Goal: Task Accomplishment & Management: Manage account settings

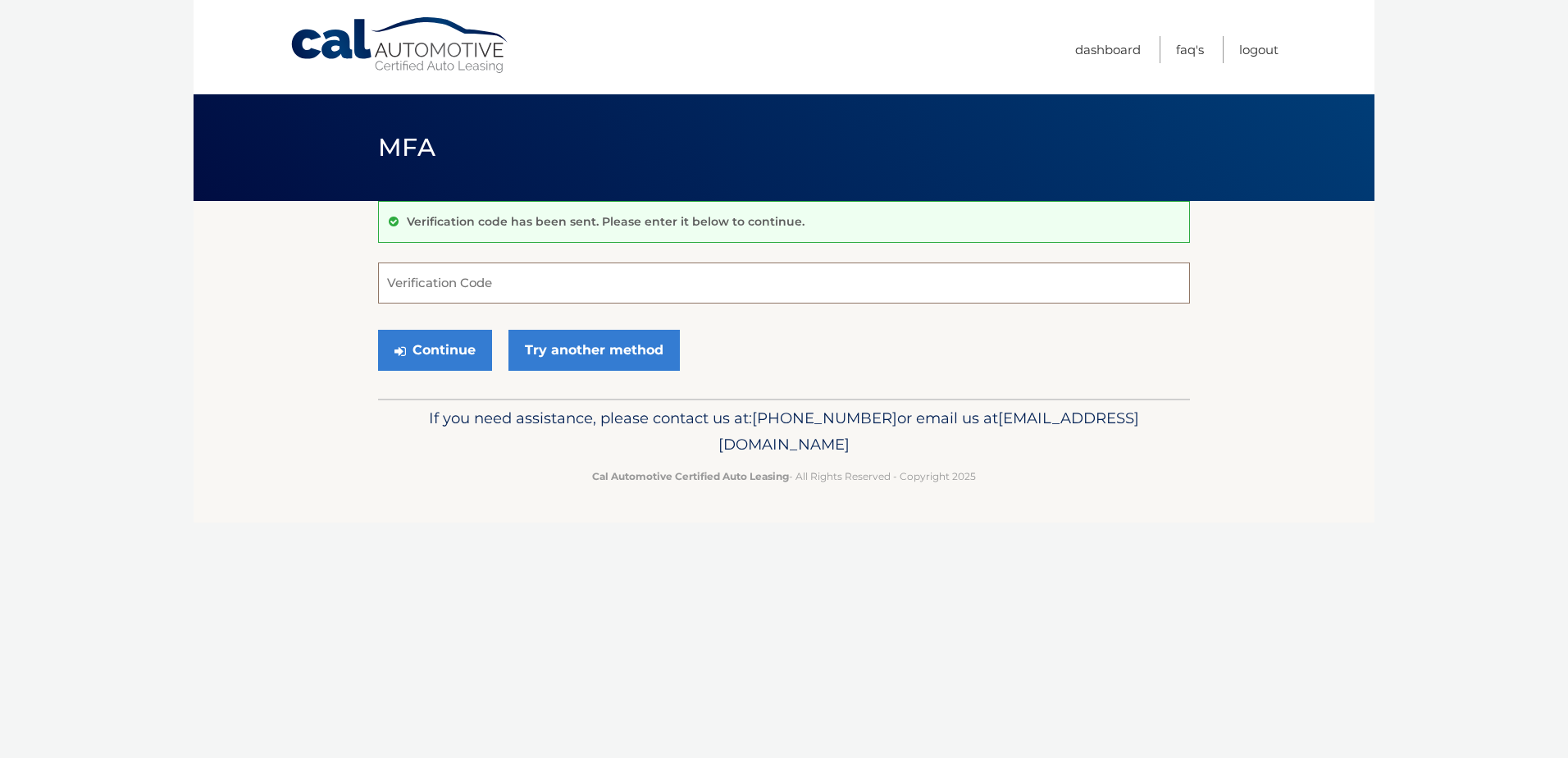
click at [444, 274] on input "Verification Code" at bounding box center [784, 283] width 812 height 41
click at [531, 360] on link "Try another method" at bounding box center [593, 350] width 171 height 41
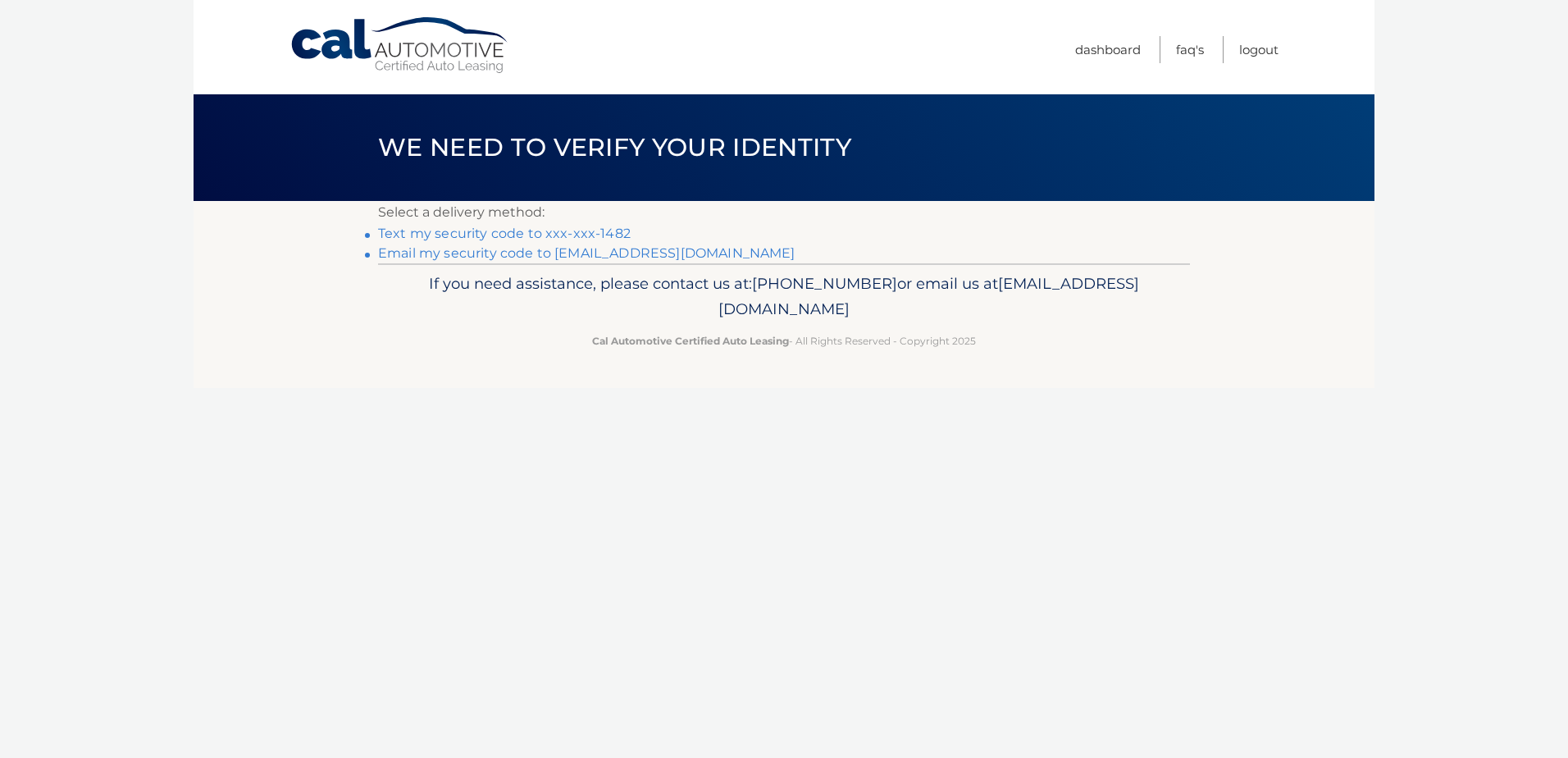
click at [541, 235] on link "Text my security code to xxx-xxx-1482" at bounding box center [504, 233] width 252 height 15
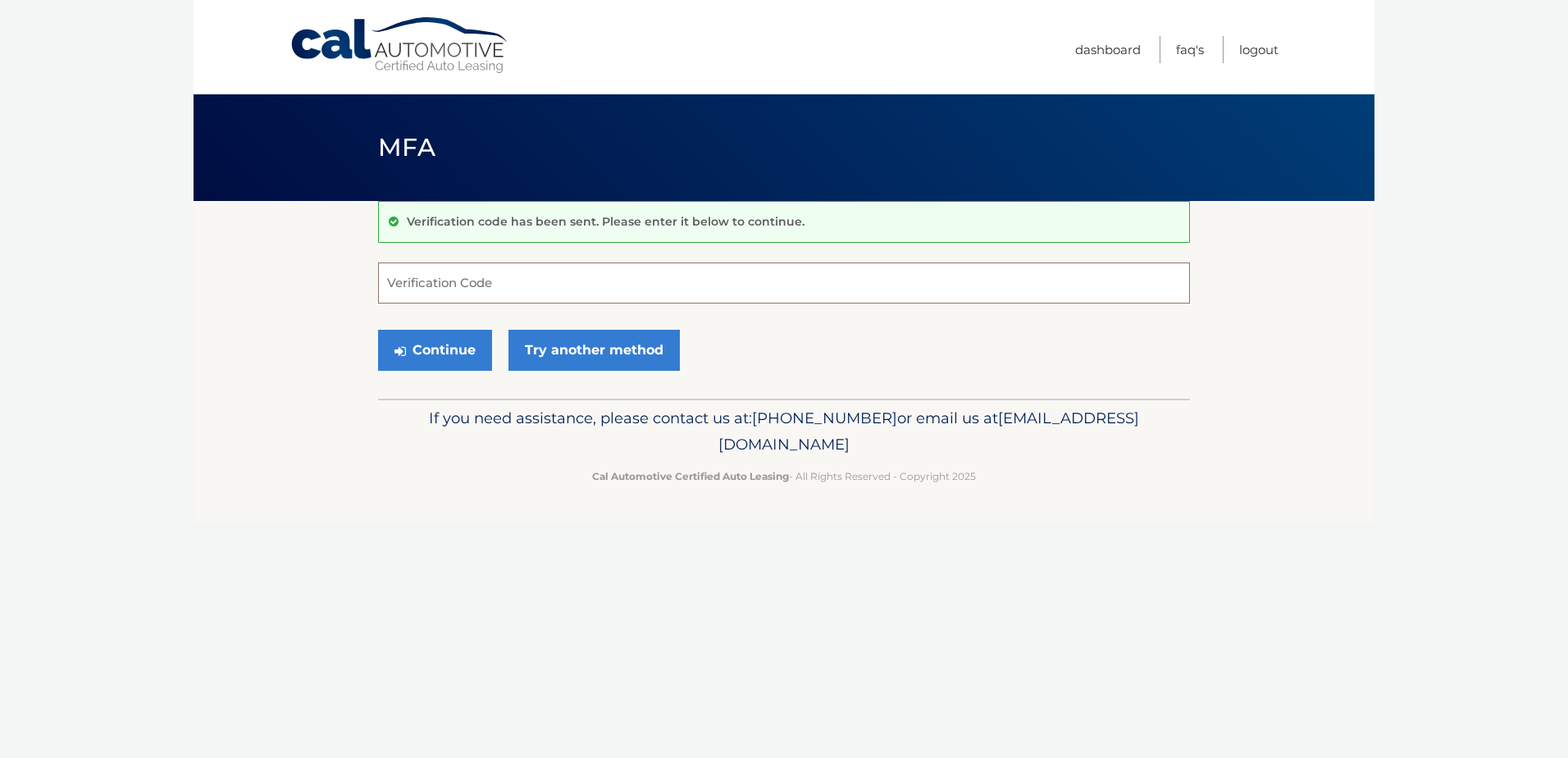
click at [542, 278] on input "Verification Code" at bounding box center [784, 283] width 812 height 41
type input "502953"
click at [378, 330] on button "Continue" at bounding box center [435, 350] width 114 height 41
click at [458, 345] on button "Continue" at bounding box center [435, 350] width 114 height 41
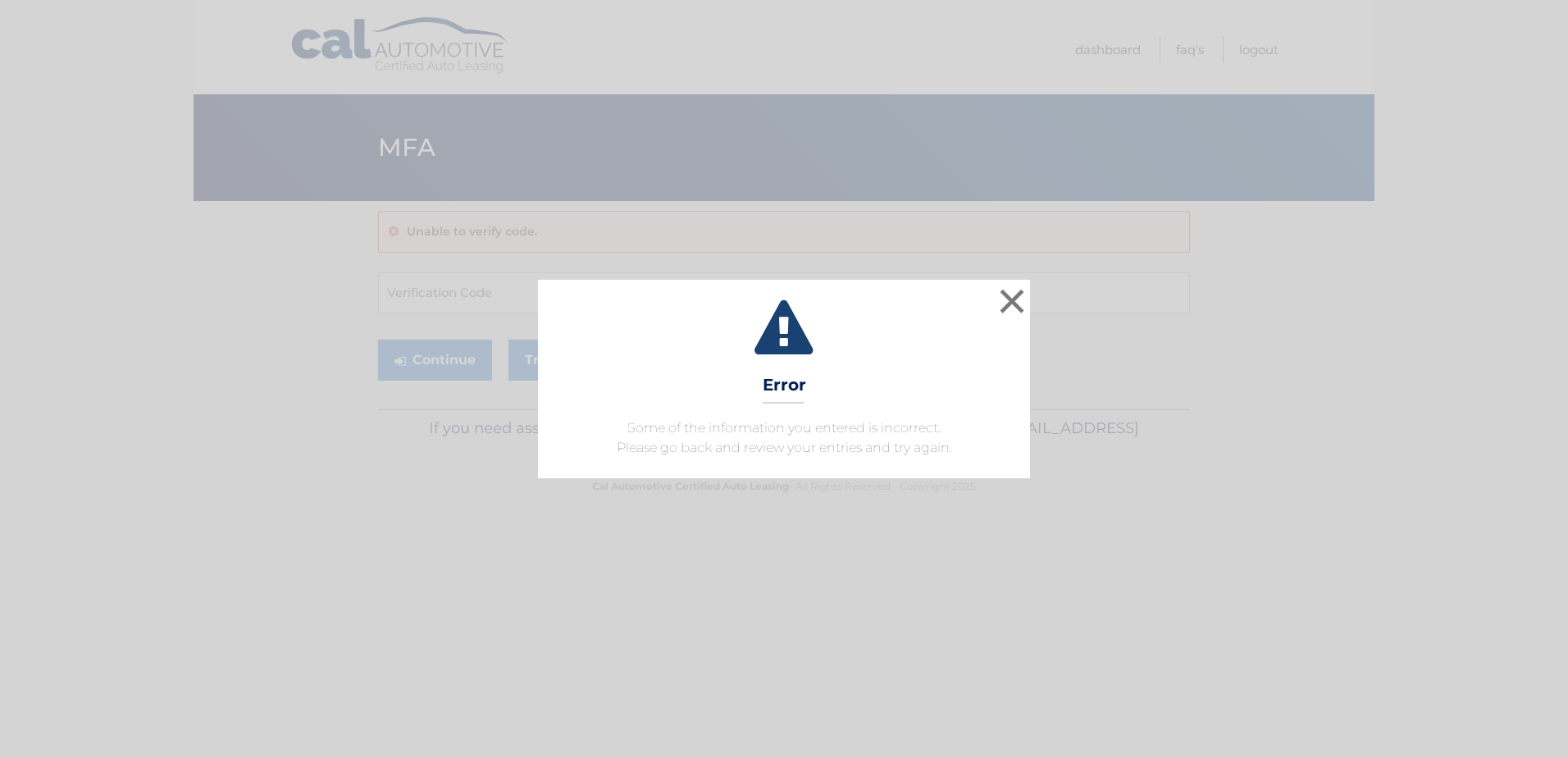
click at [1028, 304] on div "× Error Some of the information you entered is incorrect. Please go back and re…" at bounding box center [784, 379] width 492 height 199
click at [1005, 309] on button "×" at bounding box center [1012, 301] width 32 height 32
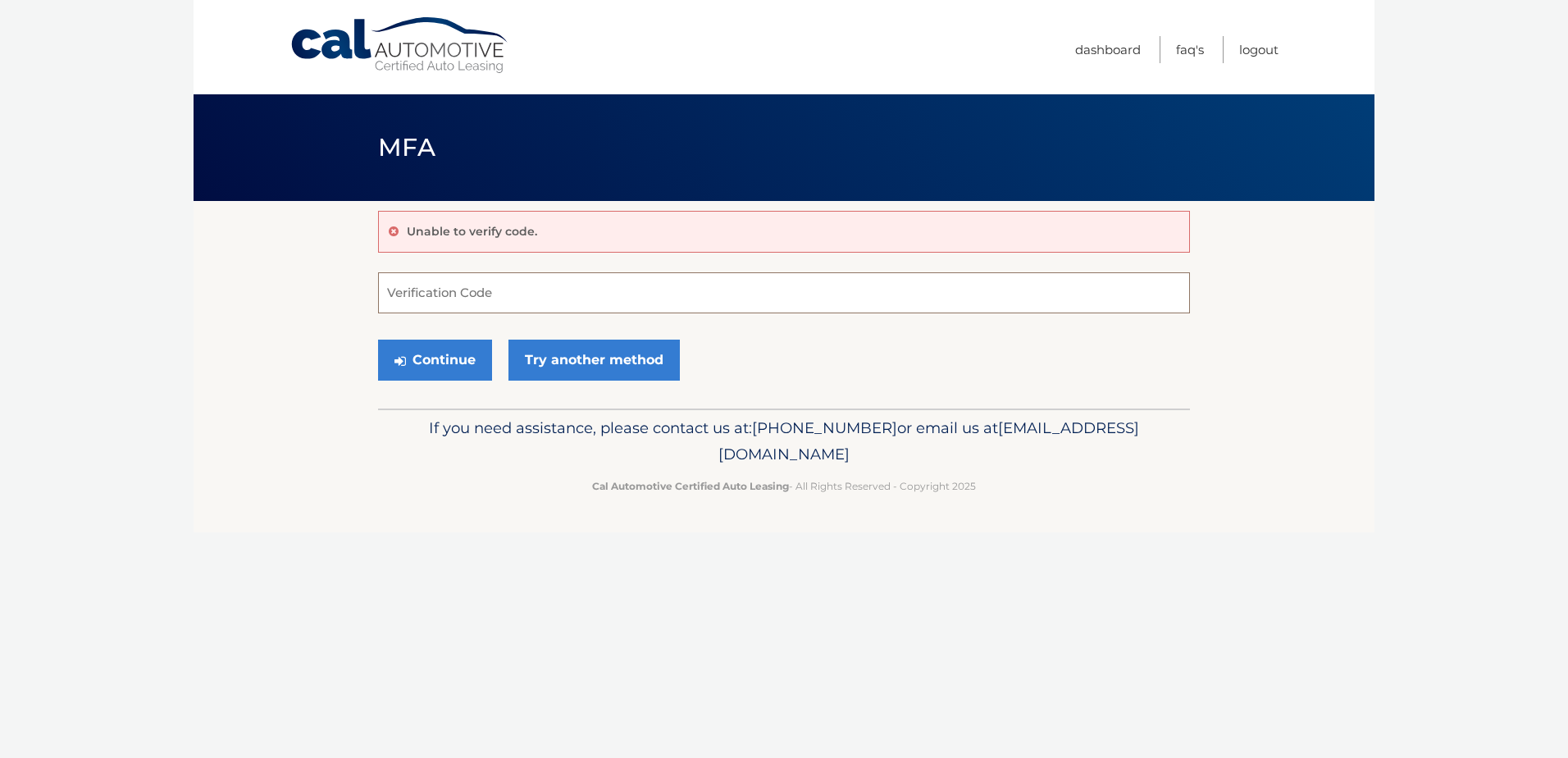
click at [444, 290] on input "Verification Code" at bounding box center [784, 292] width 812 height 41
type input "502953"
click at [422, 367] on button "Continue" at bounding box center [435, 360] width 114 height 41
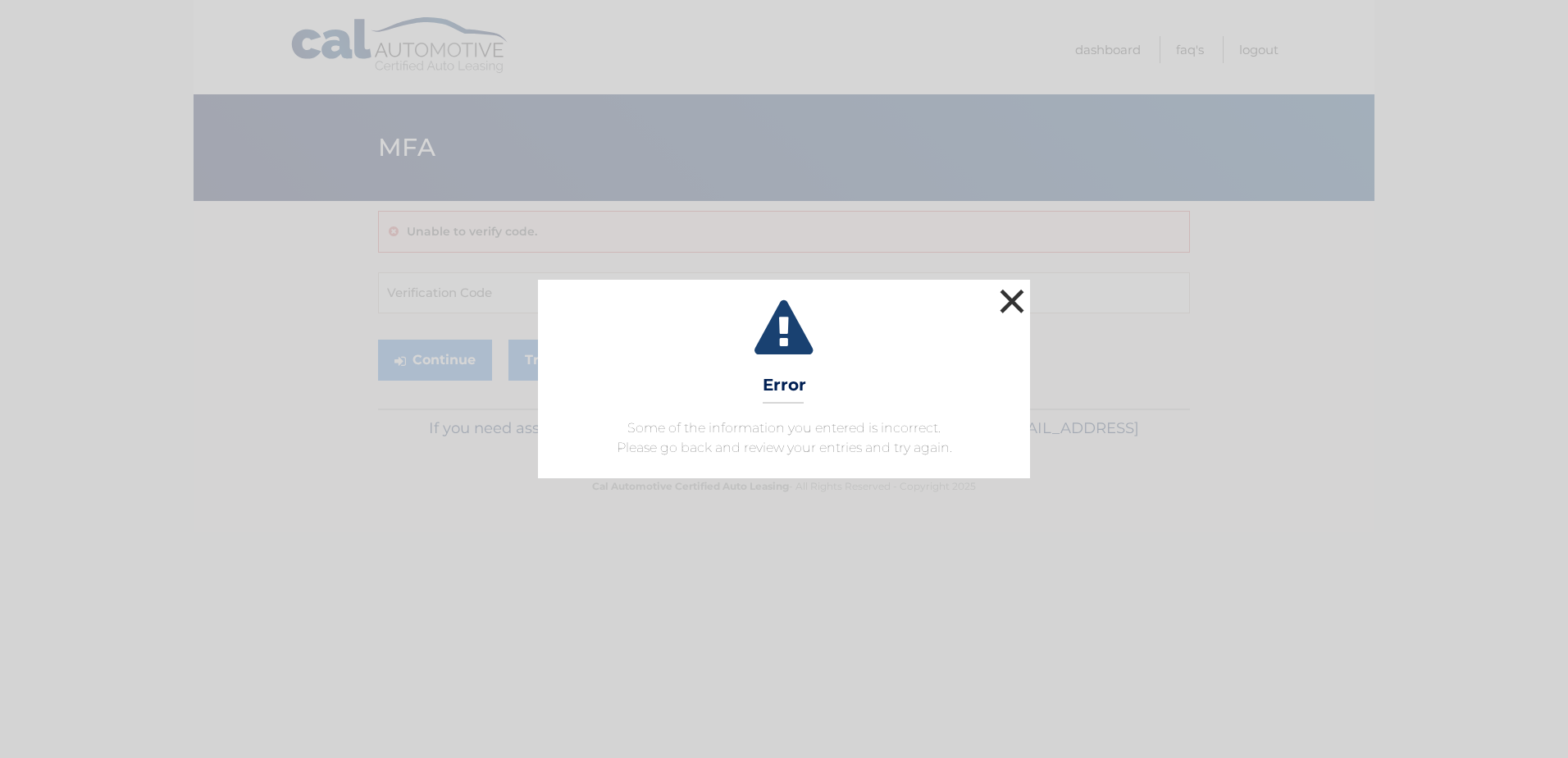
click at [1020, 298] on button "×" at bounding box center [1012, 301] width 32 height 32
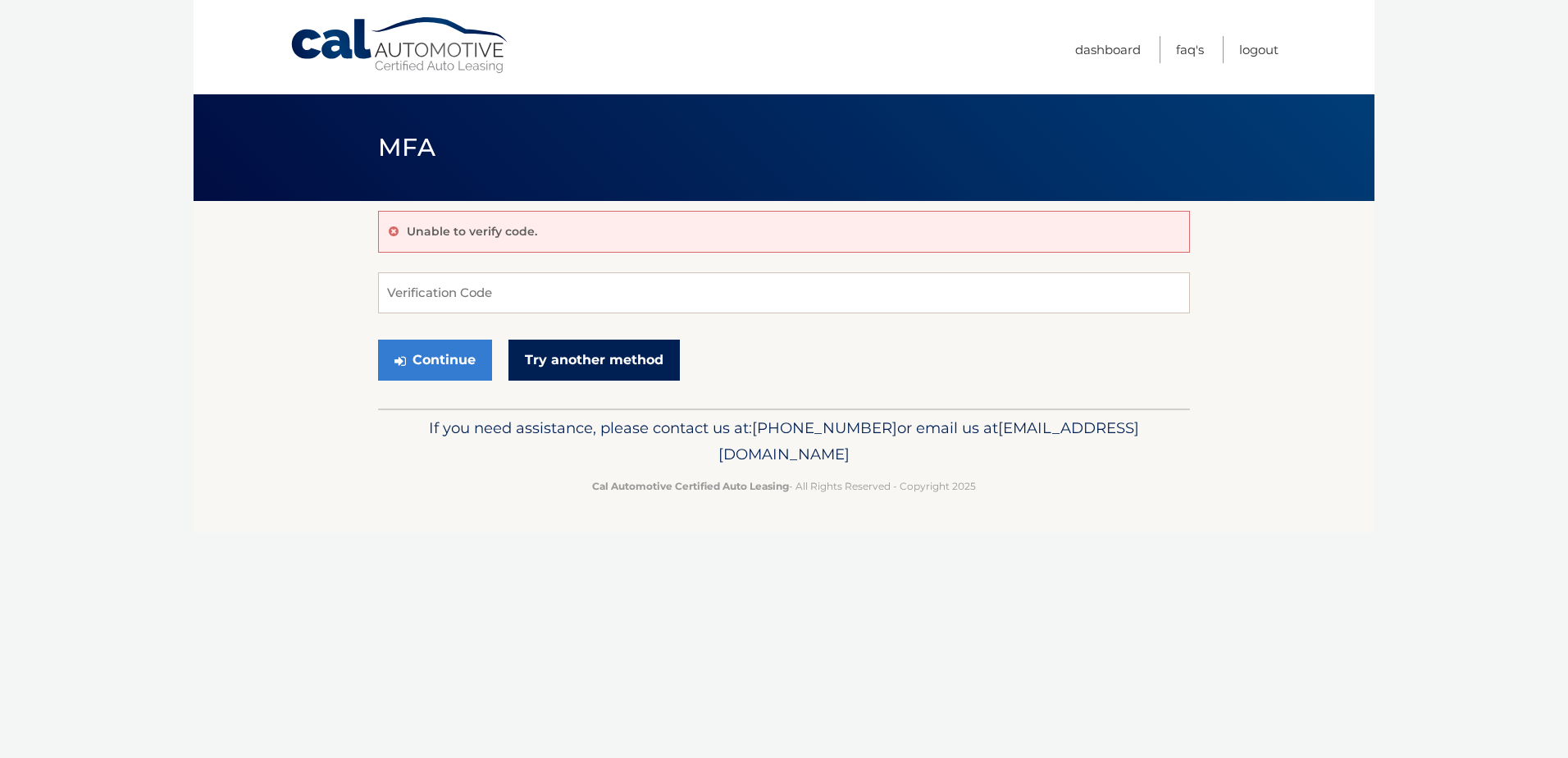
click at [581, 362] on link "Try another method" at bounding box center [593, 360] width 171 height 41
click at [425, 293] on input "Verification Code" at bounding box center [784, 292] width 812 height 41
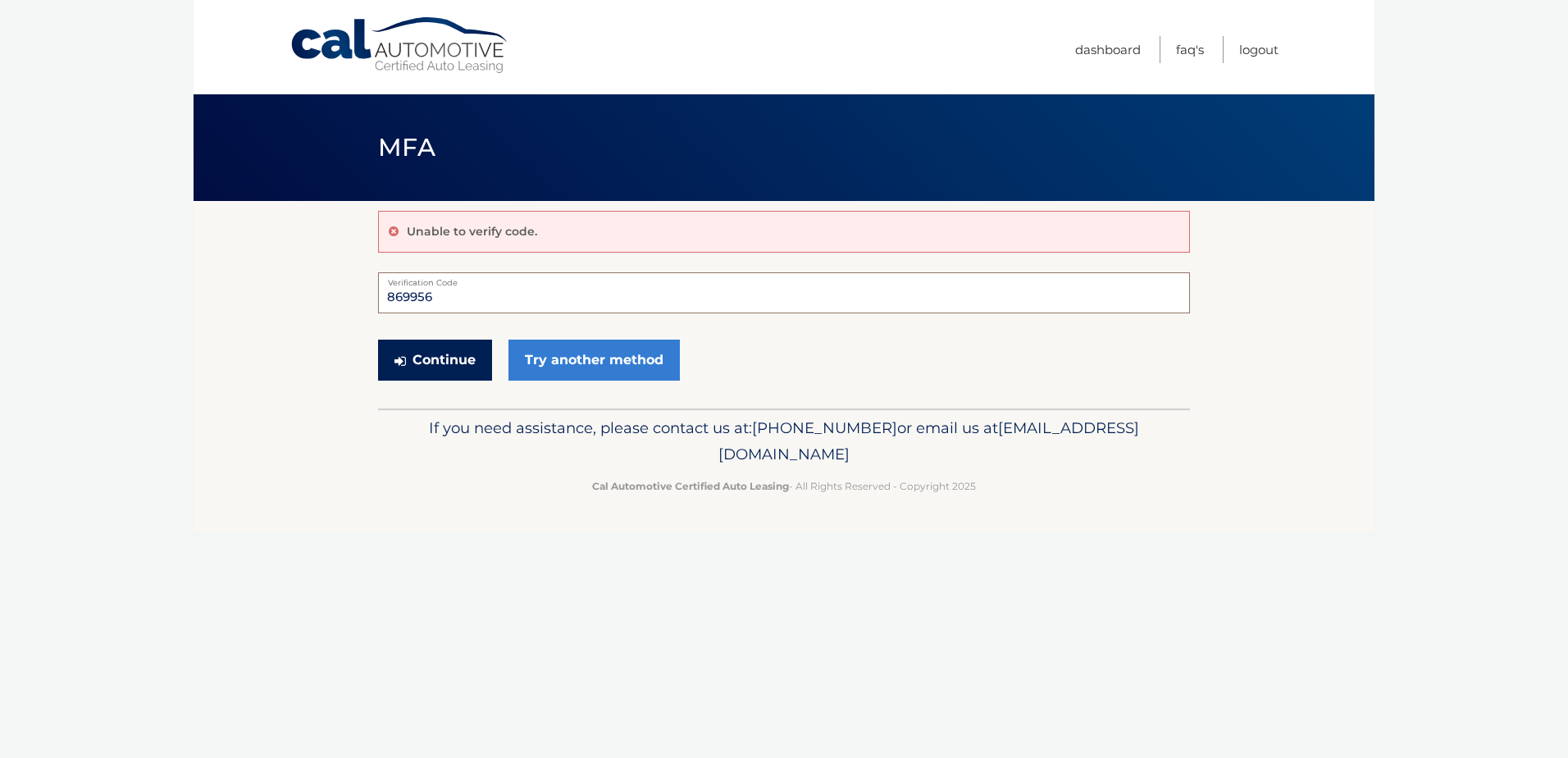
type input "869956"
click at [420, 371] on button "Continue" at bounding box center [435, 360] width 114 height 41
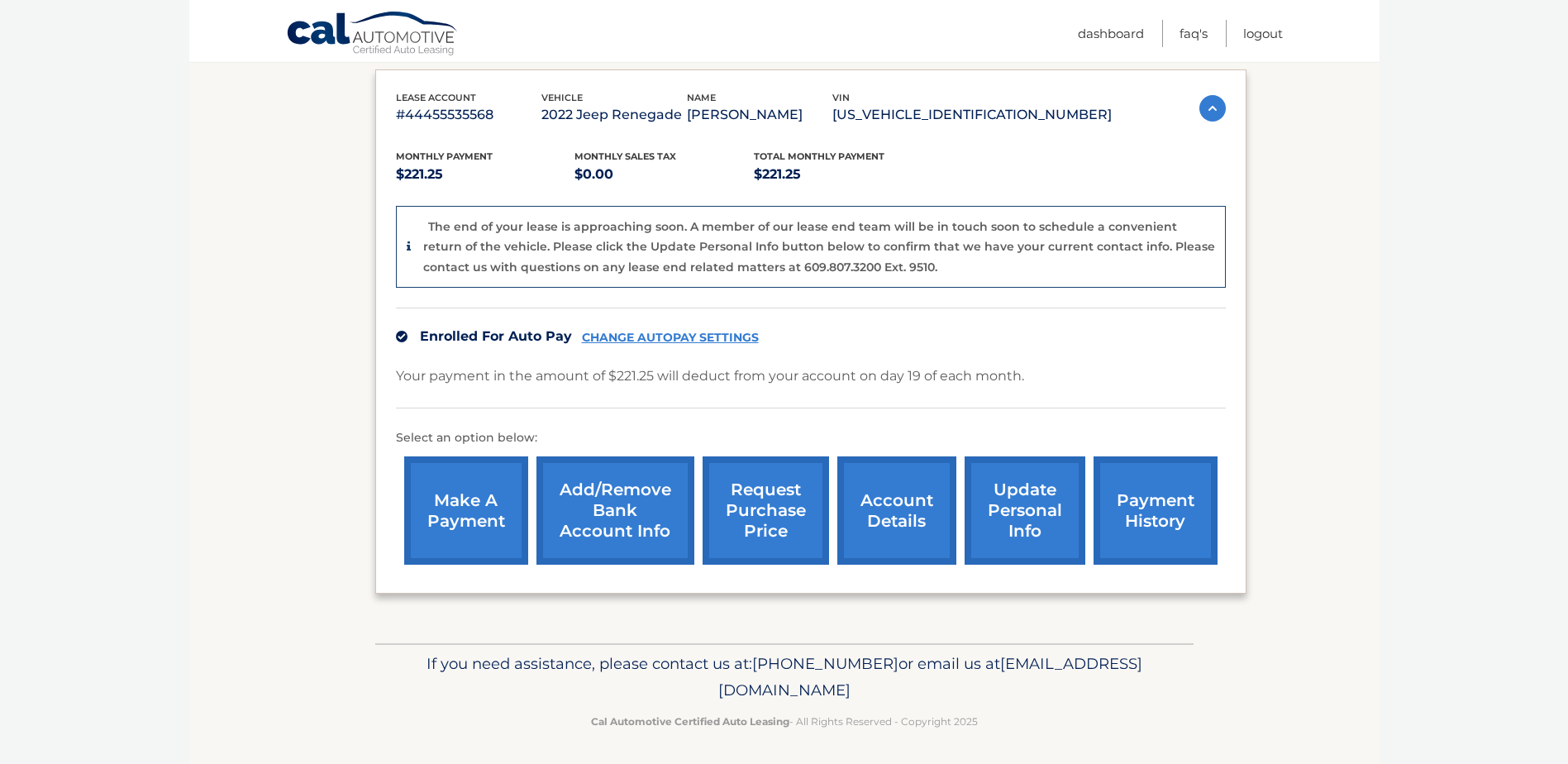
scroll to position [278, 0]
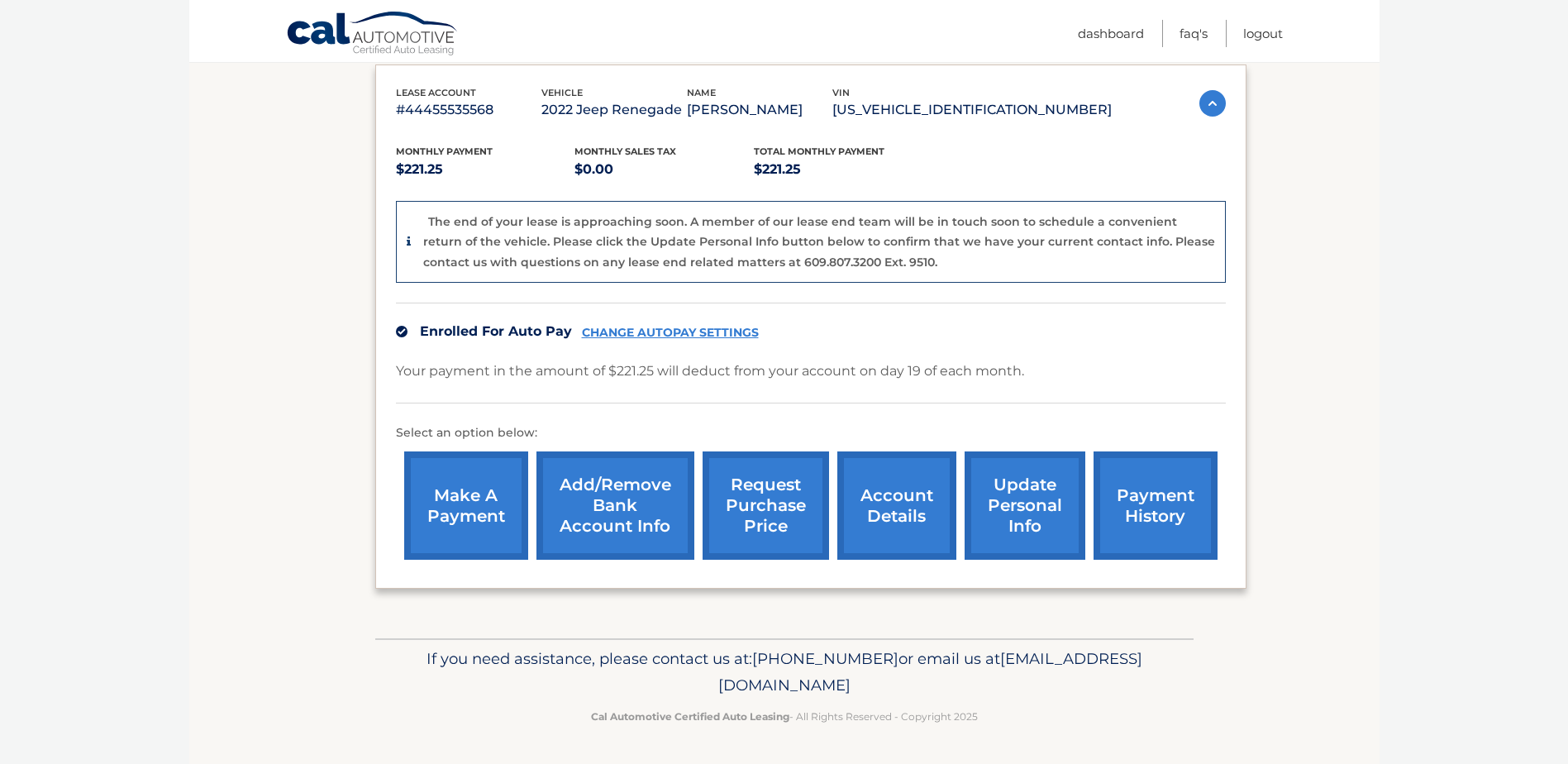
click at [784, 521] on link "request purchase price" at bounding box center [766, 505] width 126 height 108
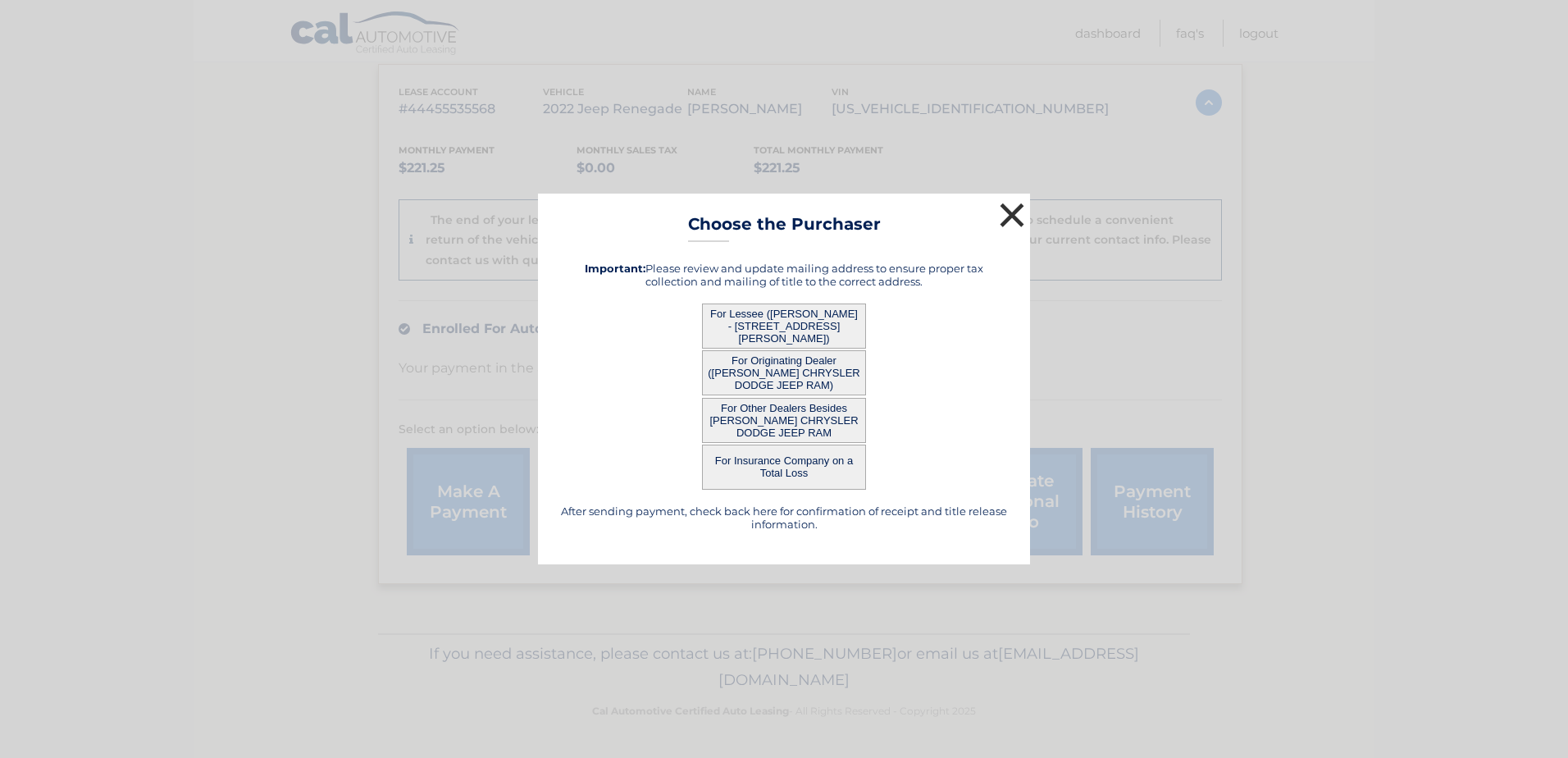
click at [1014, 218] on button "×" at bounding box center [1012, 215] width 32 height 32
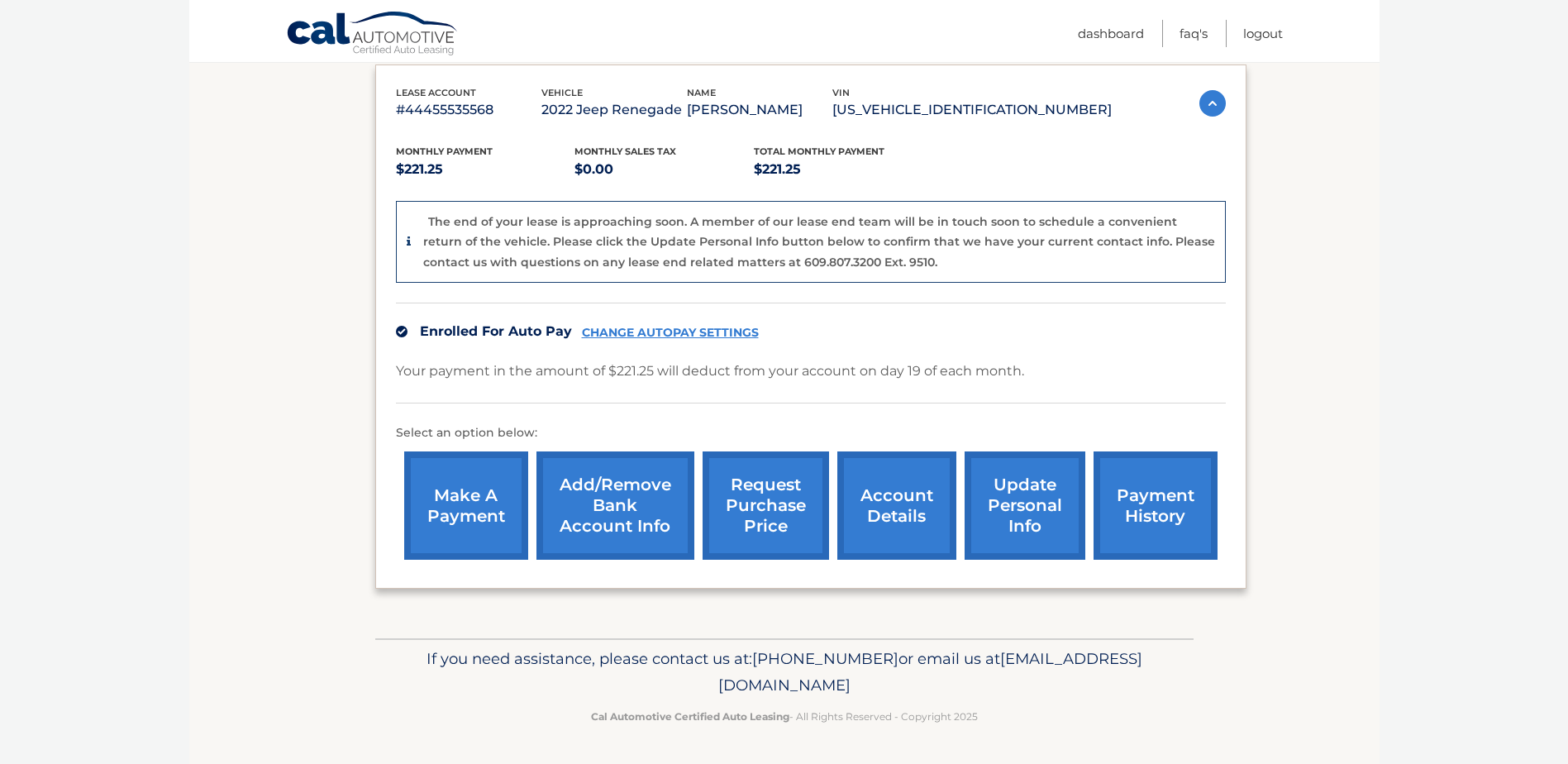
click at [1173, 498] on link "payment history" at bounding box center [1155, 505] width 124 height 108
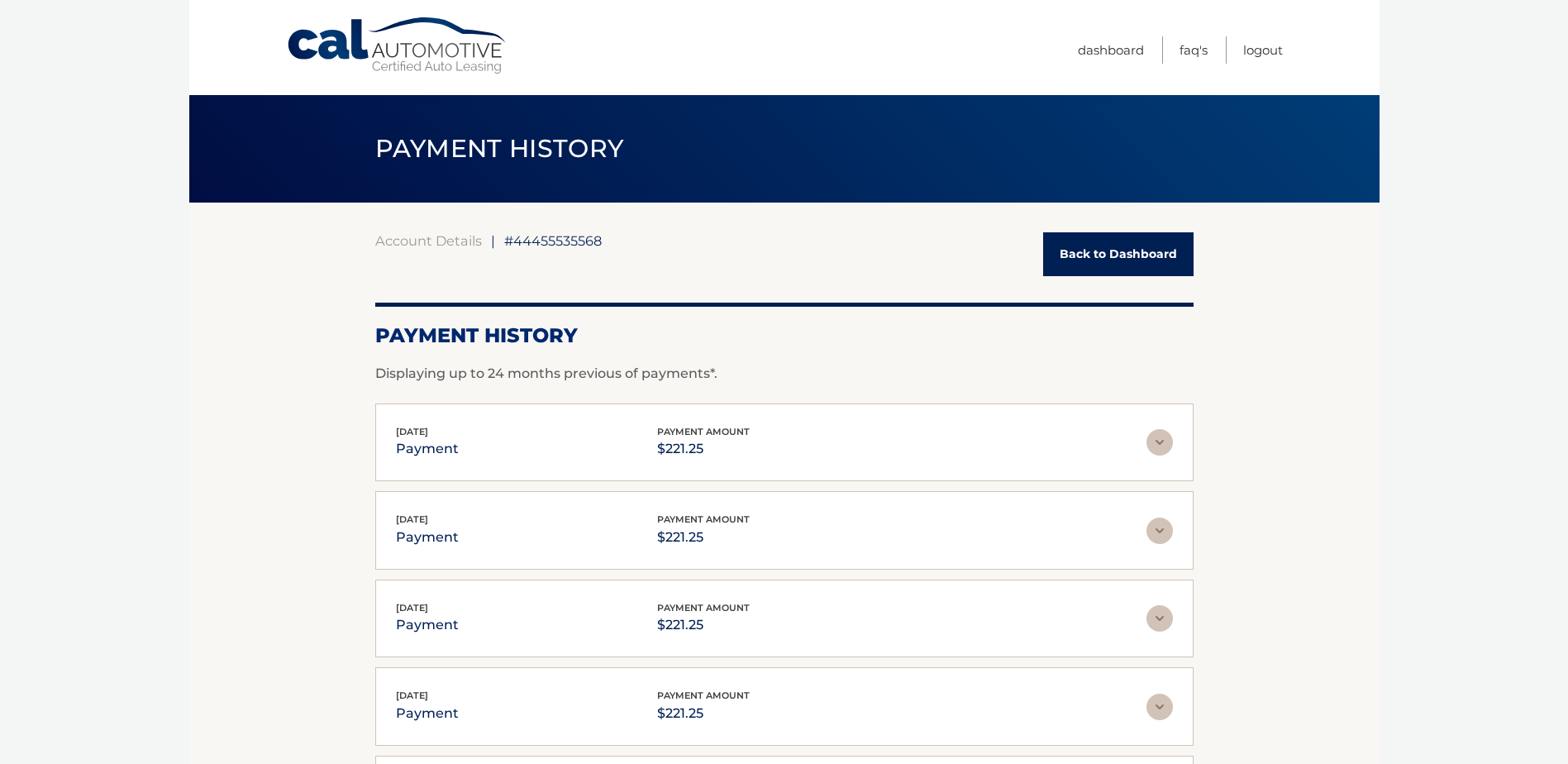
click at [1161, 443] on img at bounding box center [1159, 442] width 27 height 27
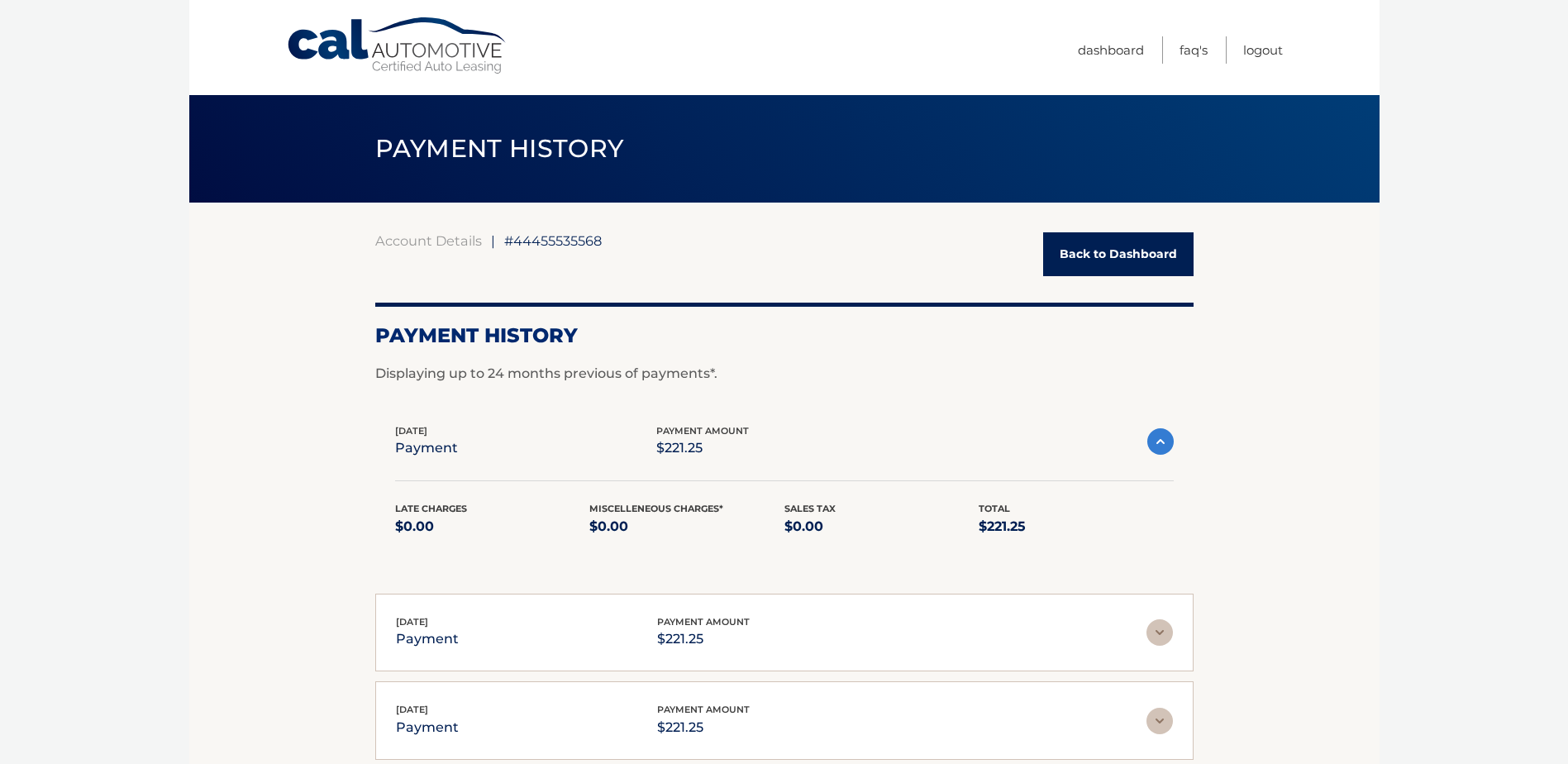
click at [1161, 443] on img at bounding box center [1160, 441] width 27 height 27
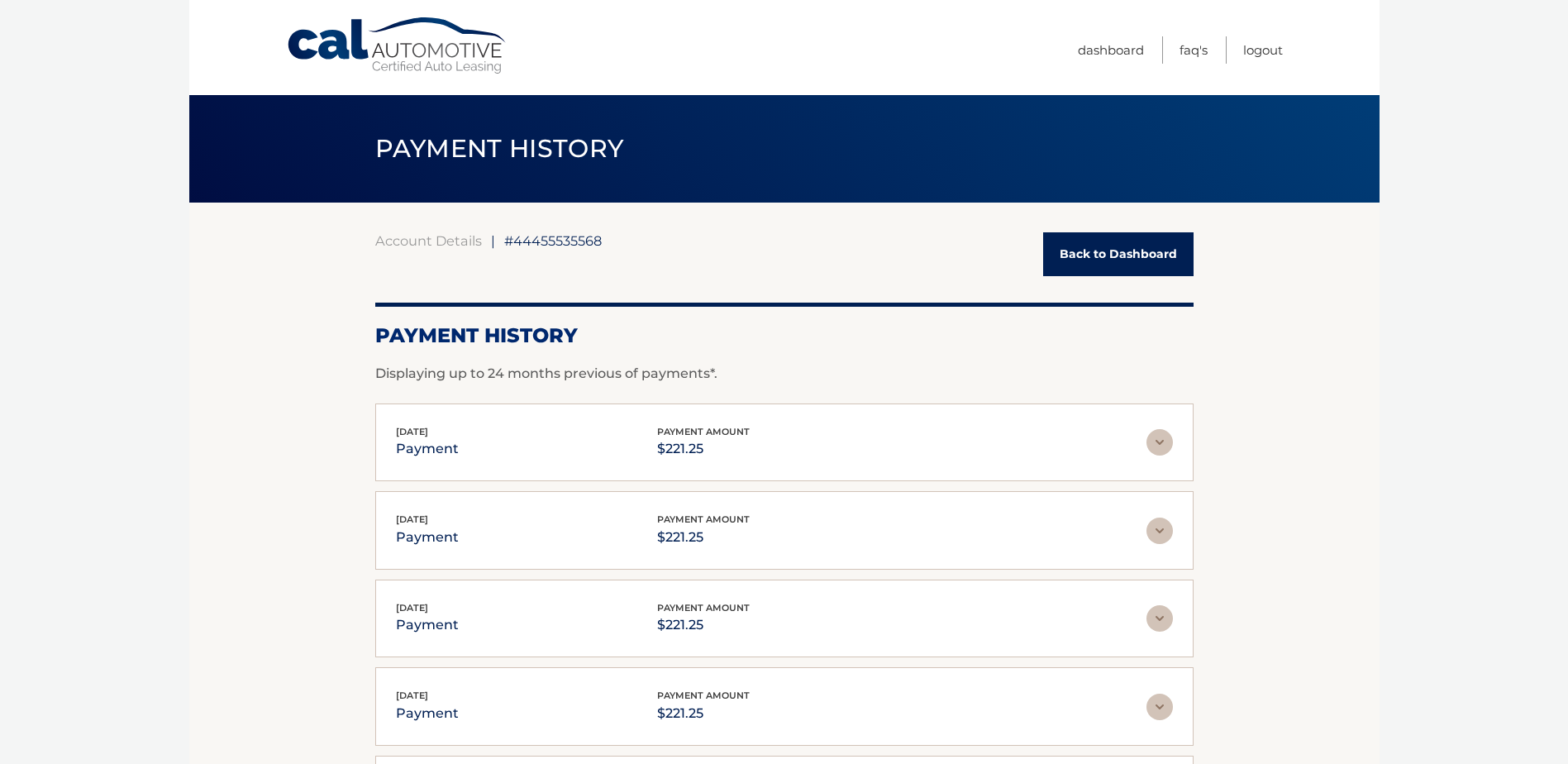
click at [1104, 271] on link "Back to Dashboard" at bounding box center [1118, 254] width 150 height 44
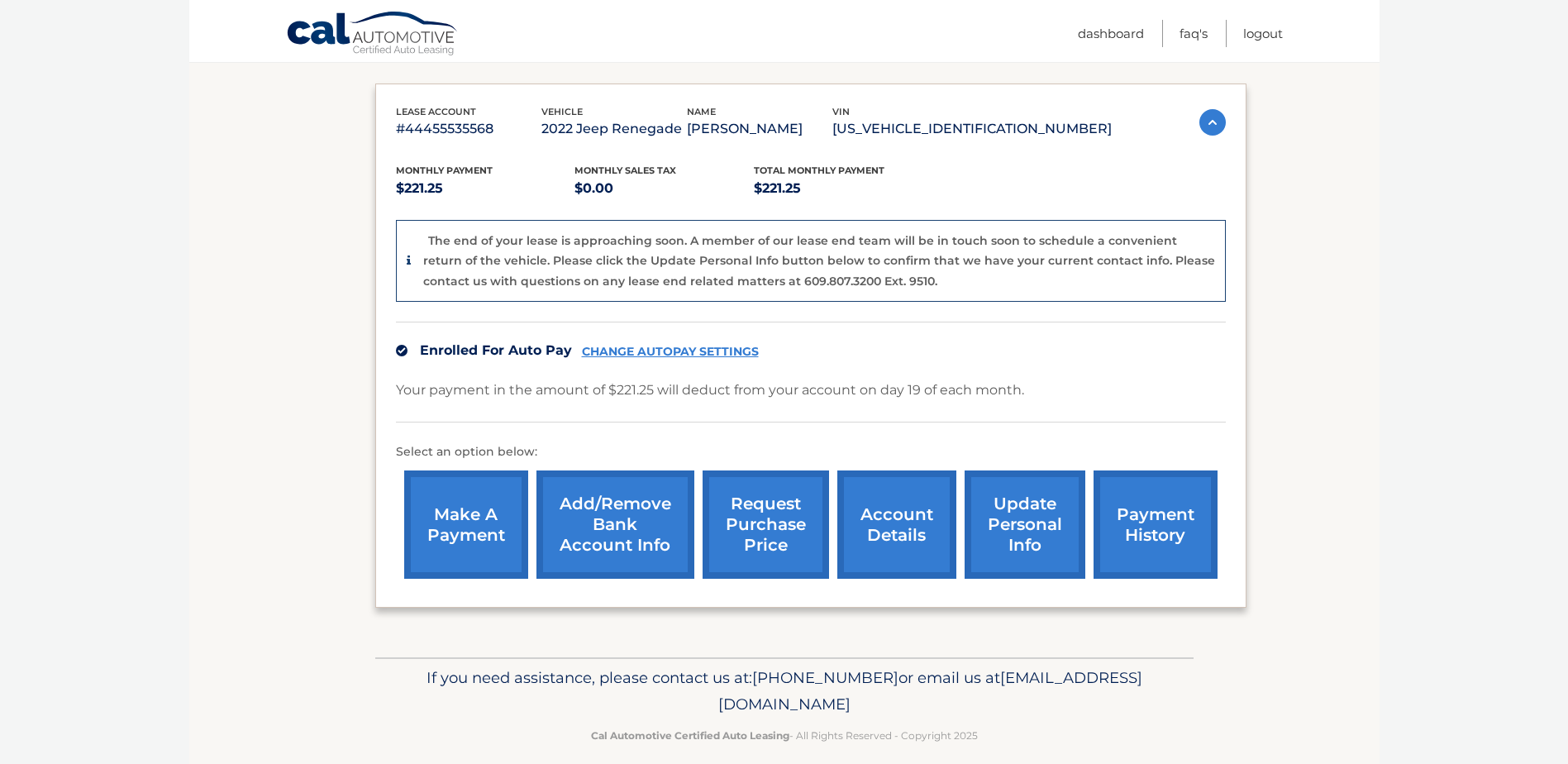
scroll to position [278, 0]
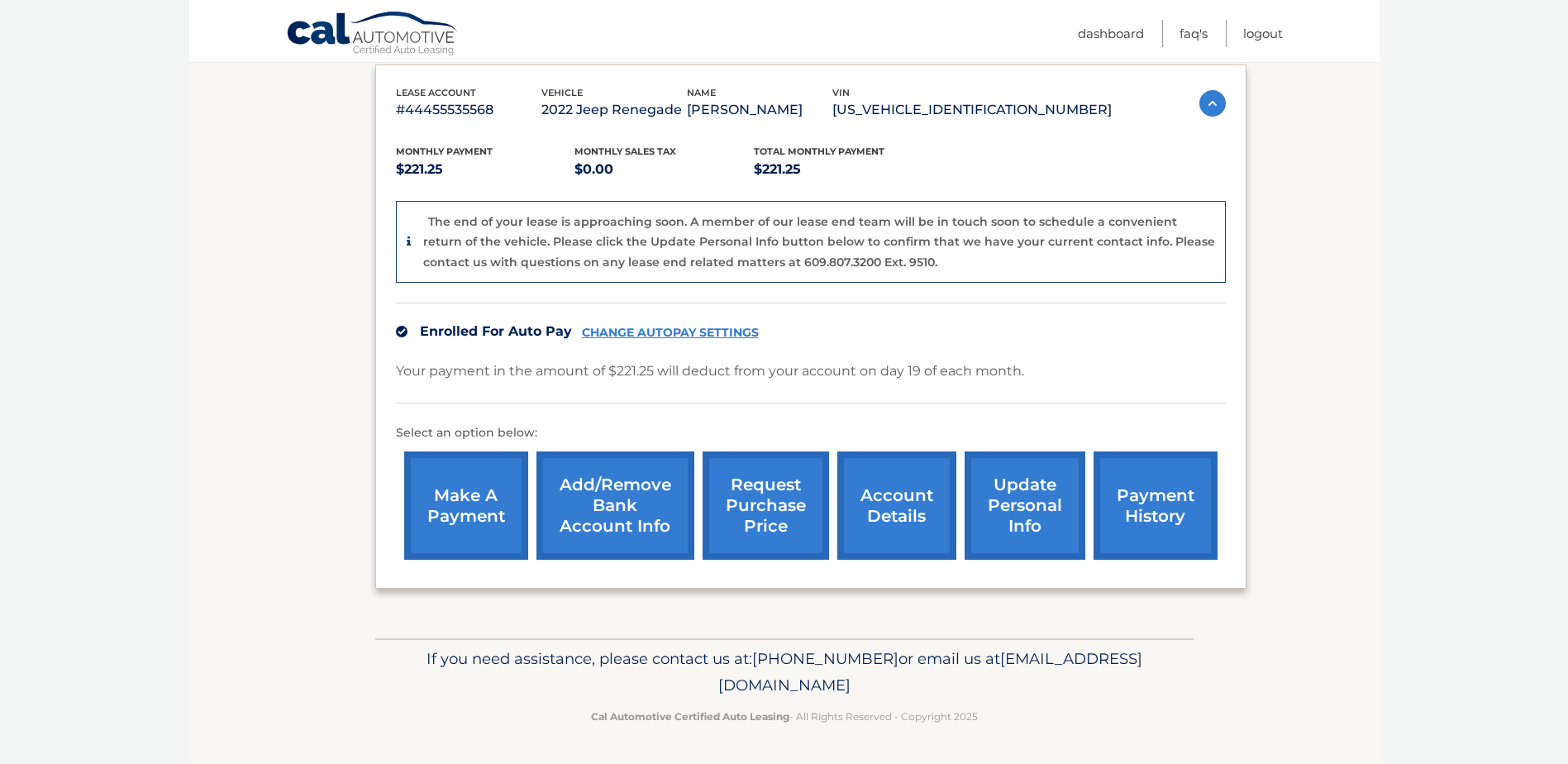
click at [775, 500] on link "request purchase price" at bounding box center [766, 505] width 126 height 108
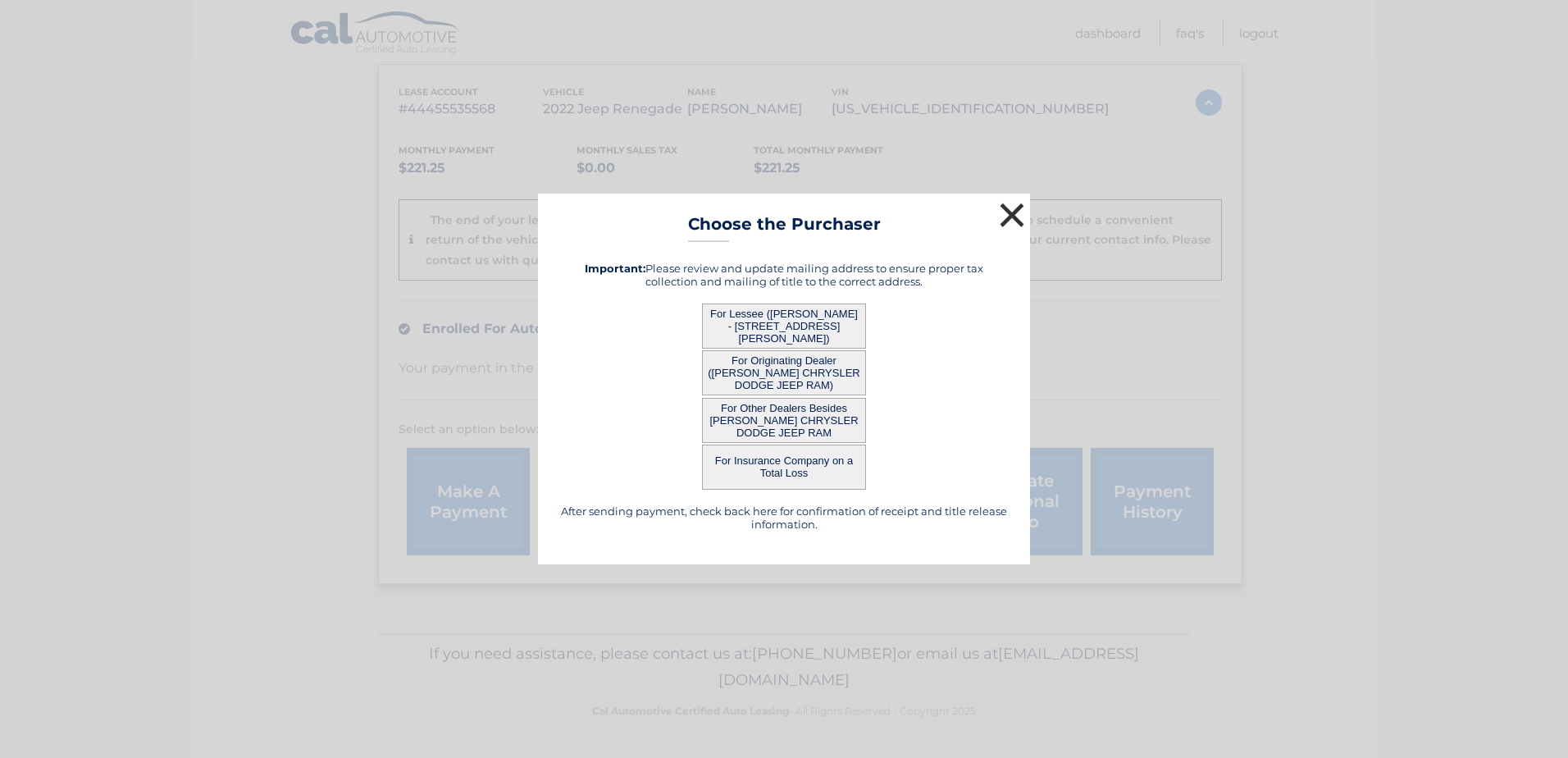
click at [1020, 219] on button "×" at bounding box center [1012, 215] width 32 height 32
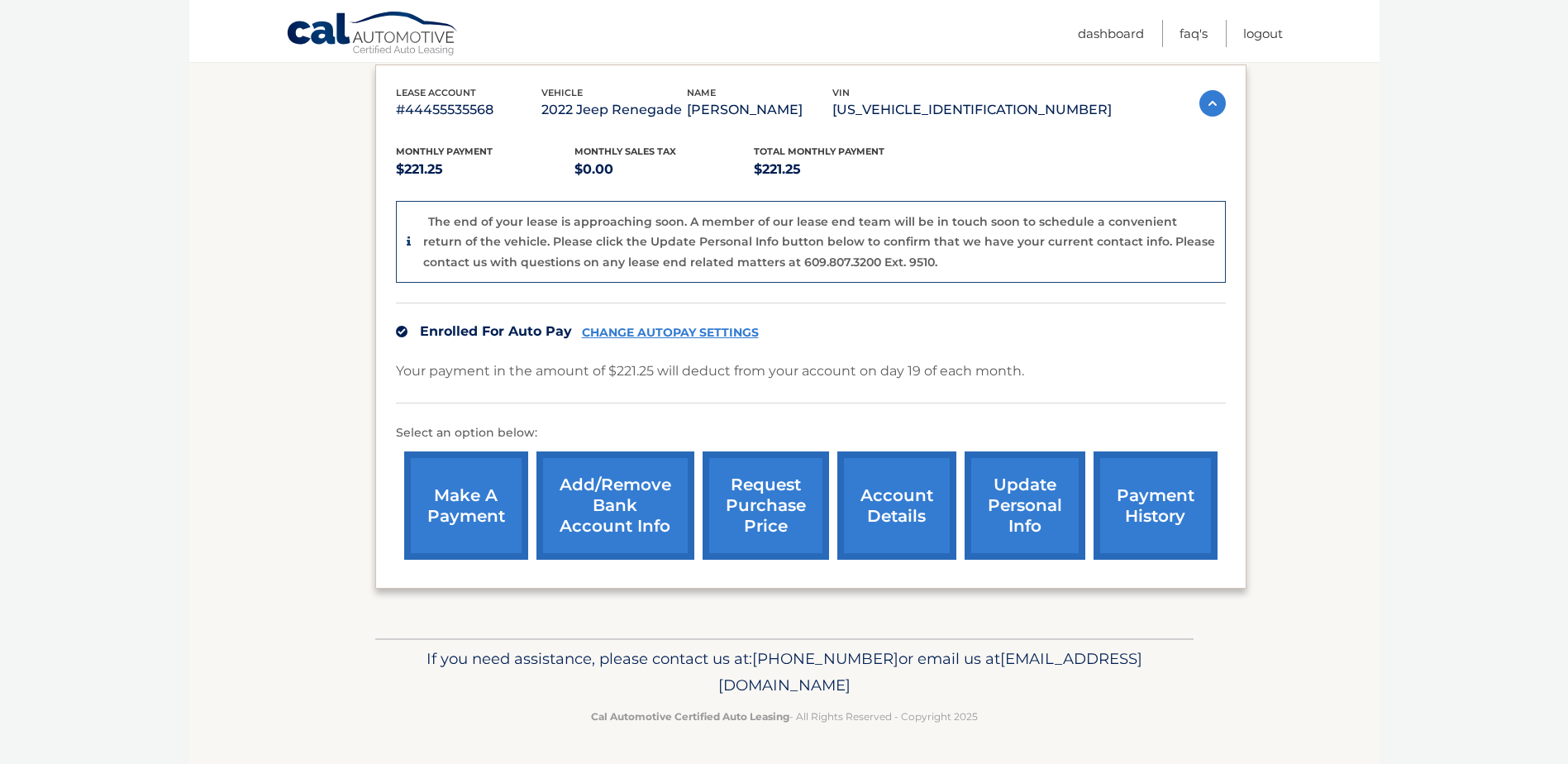
click at [432, 101] on p "#44455535568" at bounding box center [468, 109] width 145 height 23
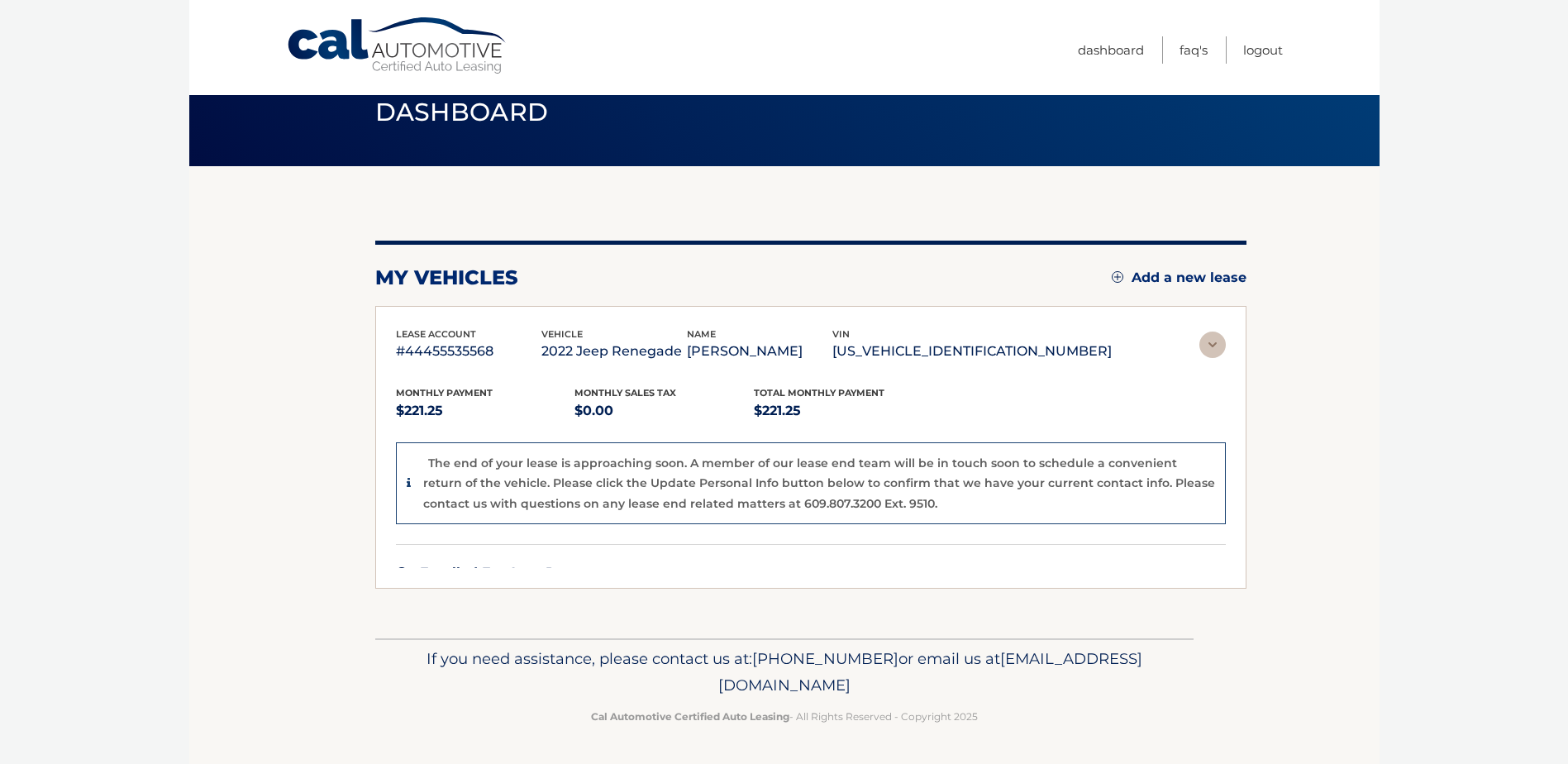
scroll to position [0, 0]
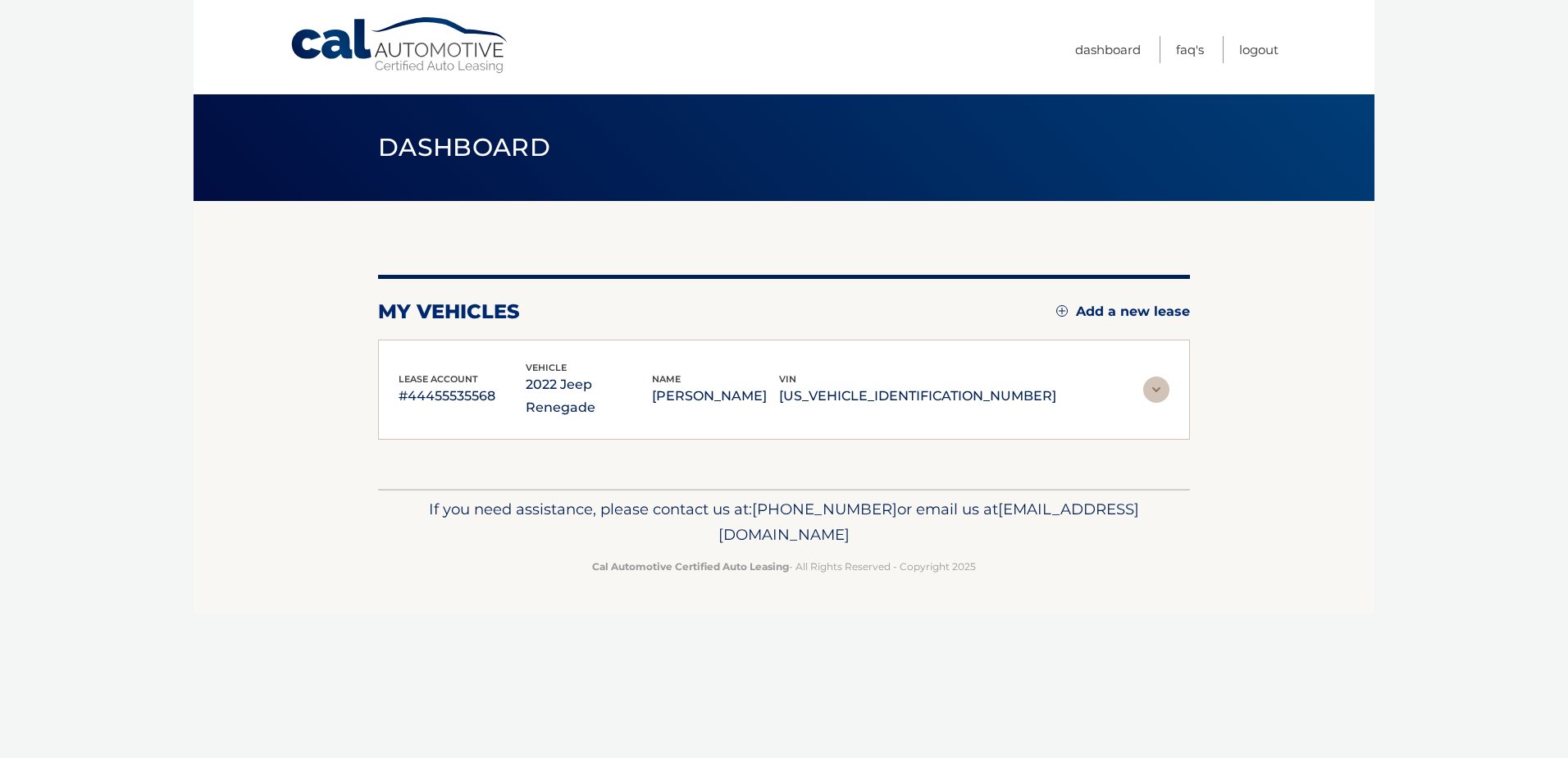
click at [1152, 377] on img at bounding box center [1156, 389] width 26 height 26
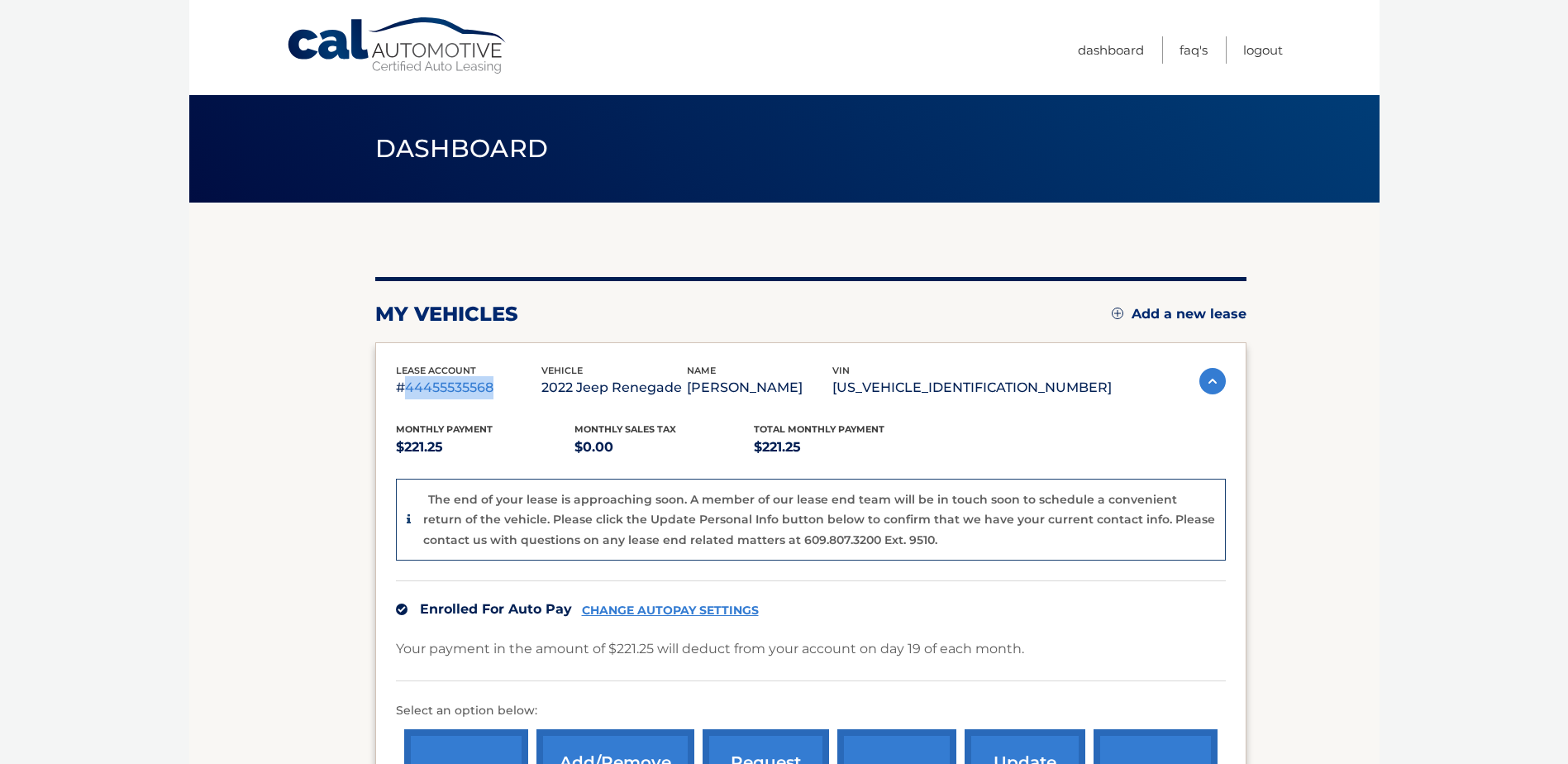
drag, startPoint x: 408, startPoint y: 390, endPoint x: 503, endPoint y: 400, distance: 95.5
click at [503, 400] on p "#44455535568" at bounding box center [468, 388] width 145 height 23
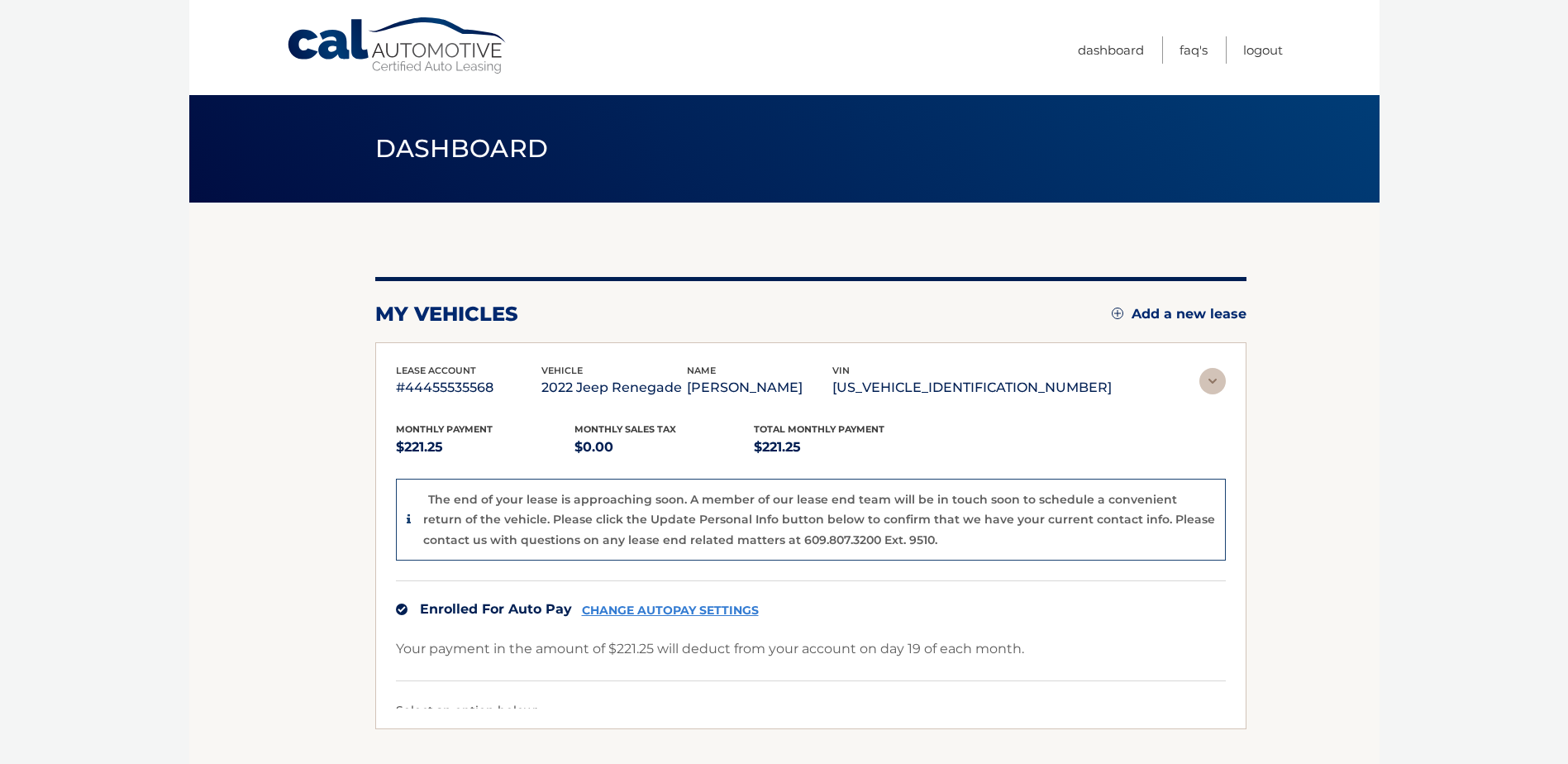
click at [503, 400] on div "Monthly Payment $221.25 Monthly sales Tax $0.00 Total Monthly Payment $221.25 T…" at bounding box center [811, 554] width 830 height 309
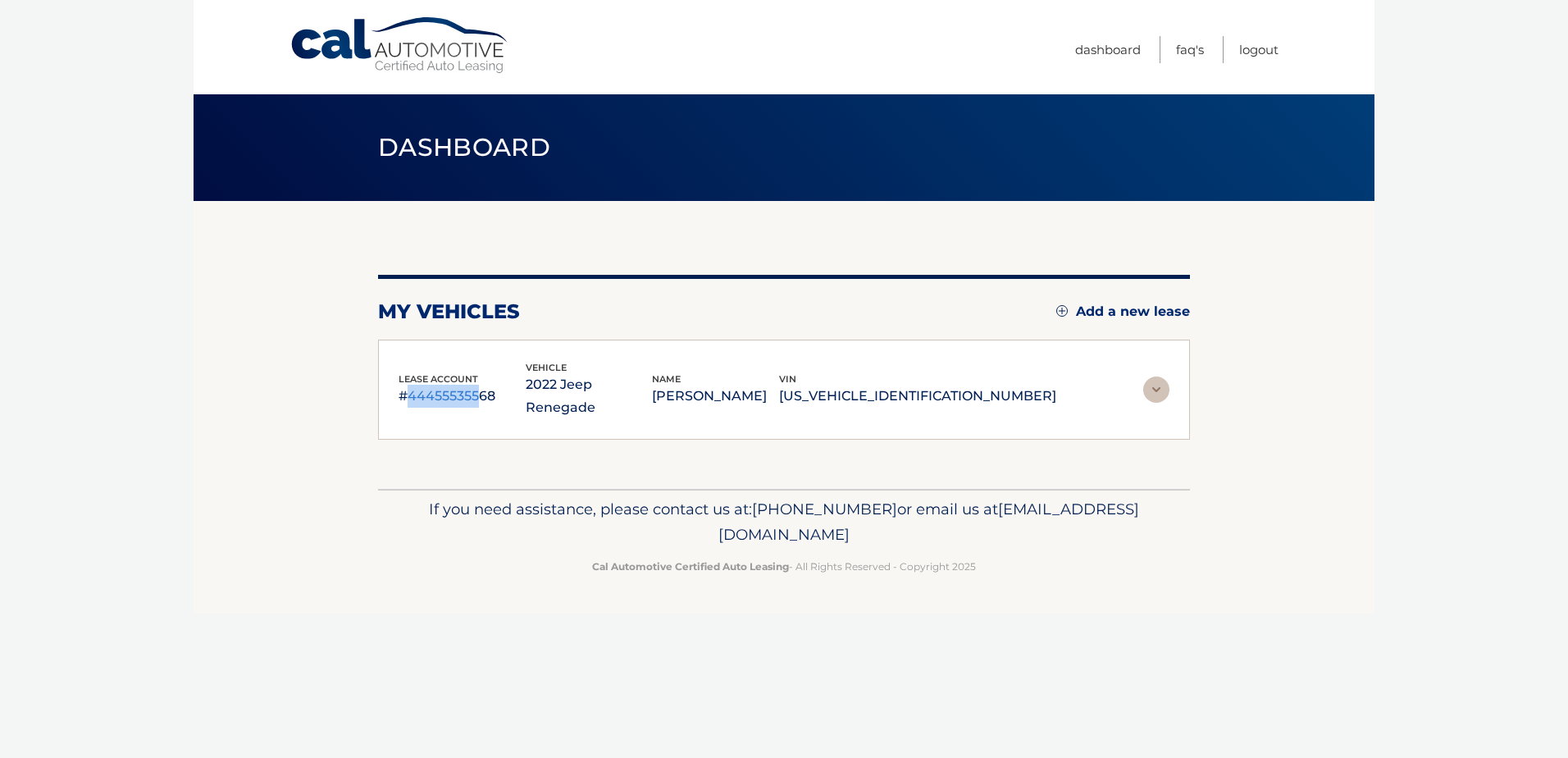
drag, startPoint x: 408, startPoint y: 384, endPoint x: 477, endPoint y: 383, distance: 69.0
click at [477, 385] on p "#44455535568" at bounding box center [461, 396] width 127 height 23
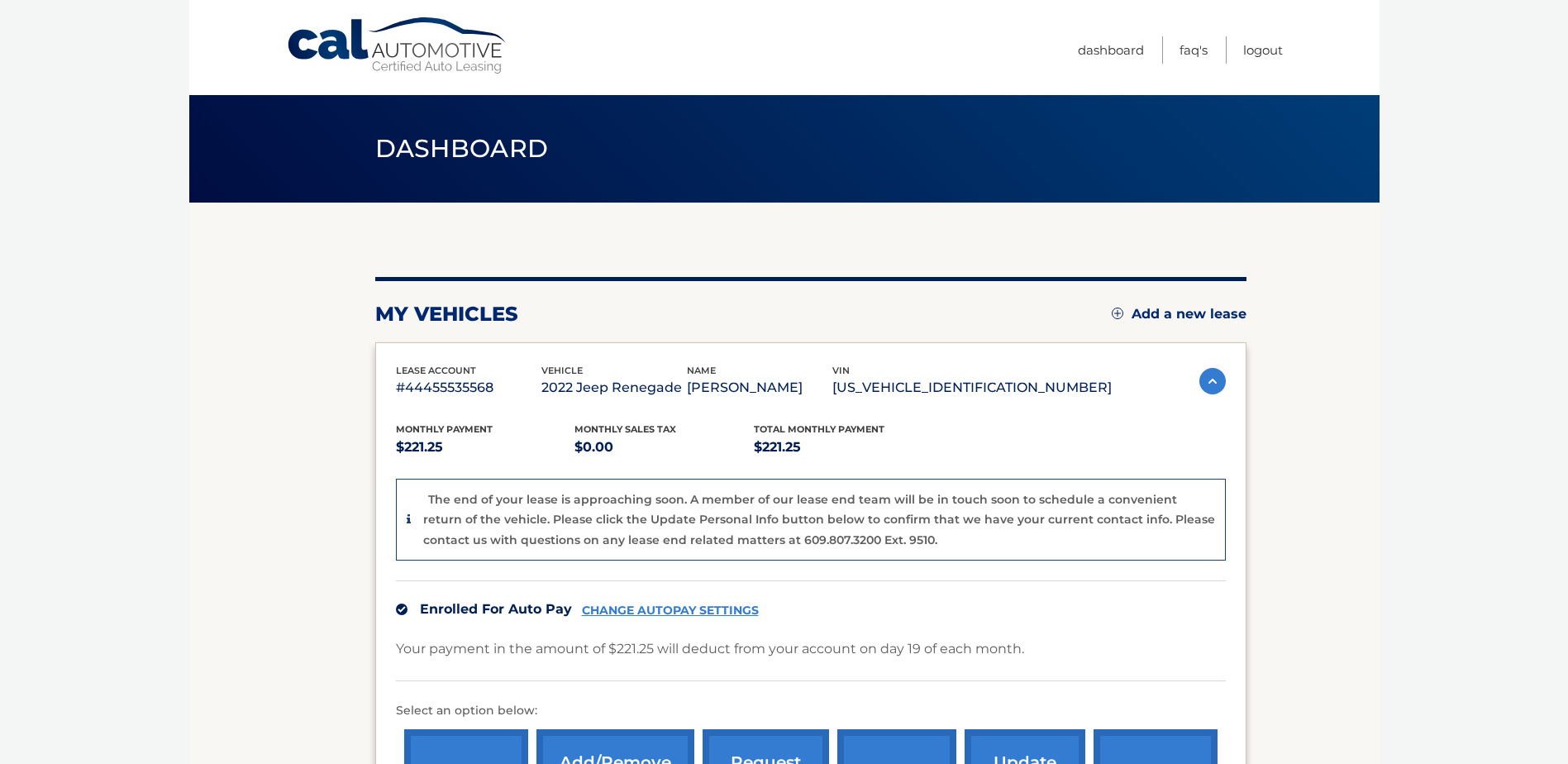
drag, startPoint x: 481, startPoint y: 386, endPoint x: 507, endPoint y: 389, distance: 26.2
click at [507, 389] on p "#44455535568" at bounding box center [468, 388] width 145 height 23
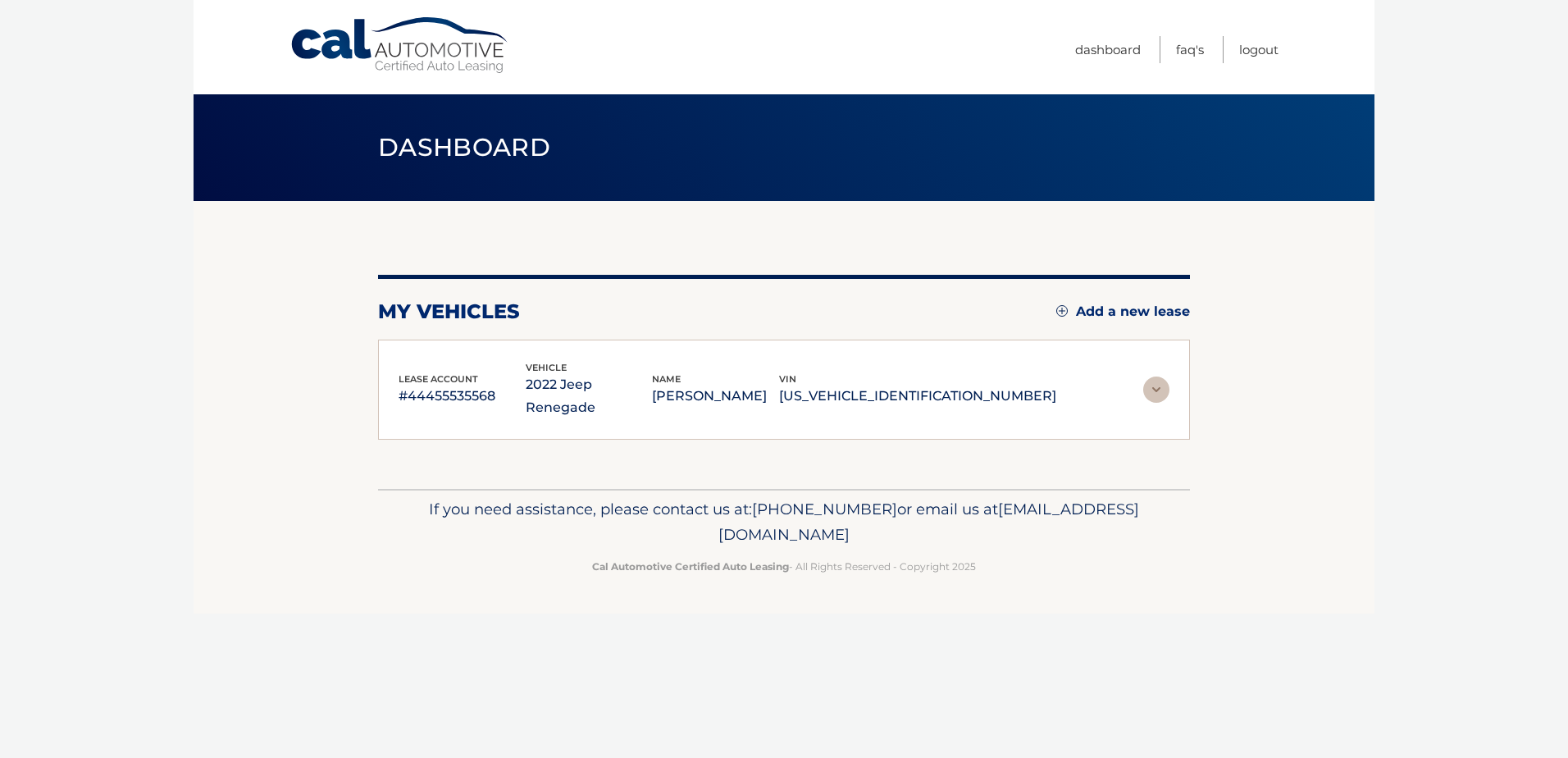
click at [653, 379] on p "2022 Jeep Renegade" at bounding box center [589, 396] width 127 height 46
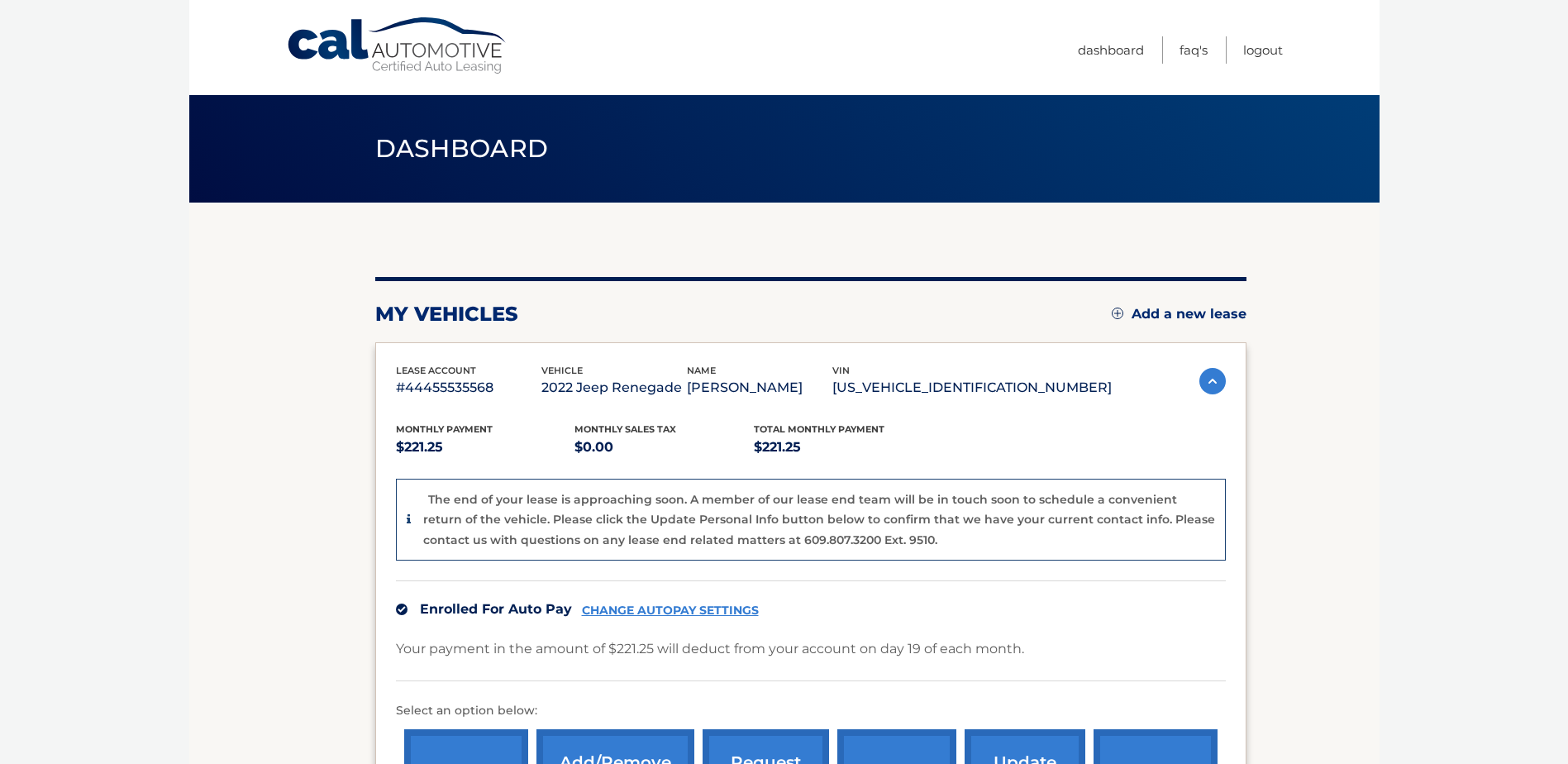
click at [1015, 388] on p "[US_VEHICLE_IDENTIFICATION_NUMBER]" at bounding box center [972, 388] width 279 height 23
drag, startPoint x: 1015, startPoint y: 388, endPoint x: 995, endPoint y: 410, distance: 29.7
click at [995, 410] on div "Monthly Payment $221.25 Monthly sales Tax $0.00 Total Monthly Payment $221.25 T…" at bounding box center [811, 622] width 830 height 446
drag, startPoint x: 796, startPoint y: 449, endPoint x: 751, endPoint y: 428, distance: 49.7
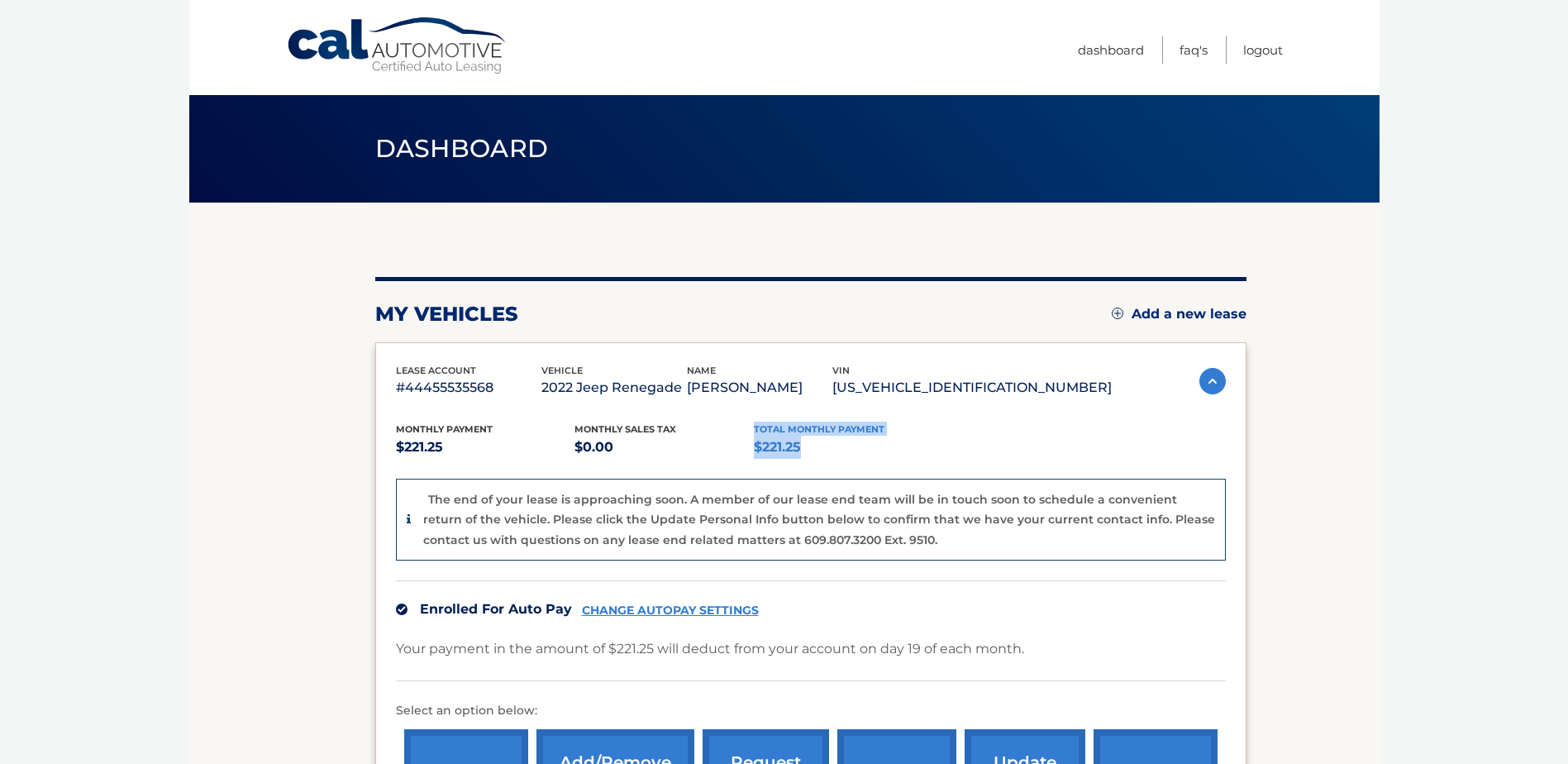
click at [753, 428] on div "Total Monthly Payment $221.25" at bounding box center [843, 440] width 180 height 37
click at [753, 428] on span "Total Monthly Payment" at bounding box center [819, 428] width 131 height 11
drag, startPoint x: 751, startPoint y: 428, endPoint x: 794, endPoint y: 444, distance: 45.9
click at [794, 444] on div "Total Monthly Payment $221.25" at bounding box center [843, 440] width 180 height 37
click at [794, 444] on p "$221.25" at bounding box center [843, 447] width 180 height 23
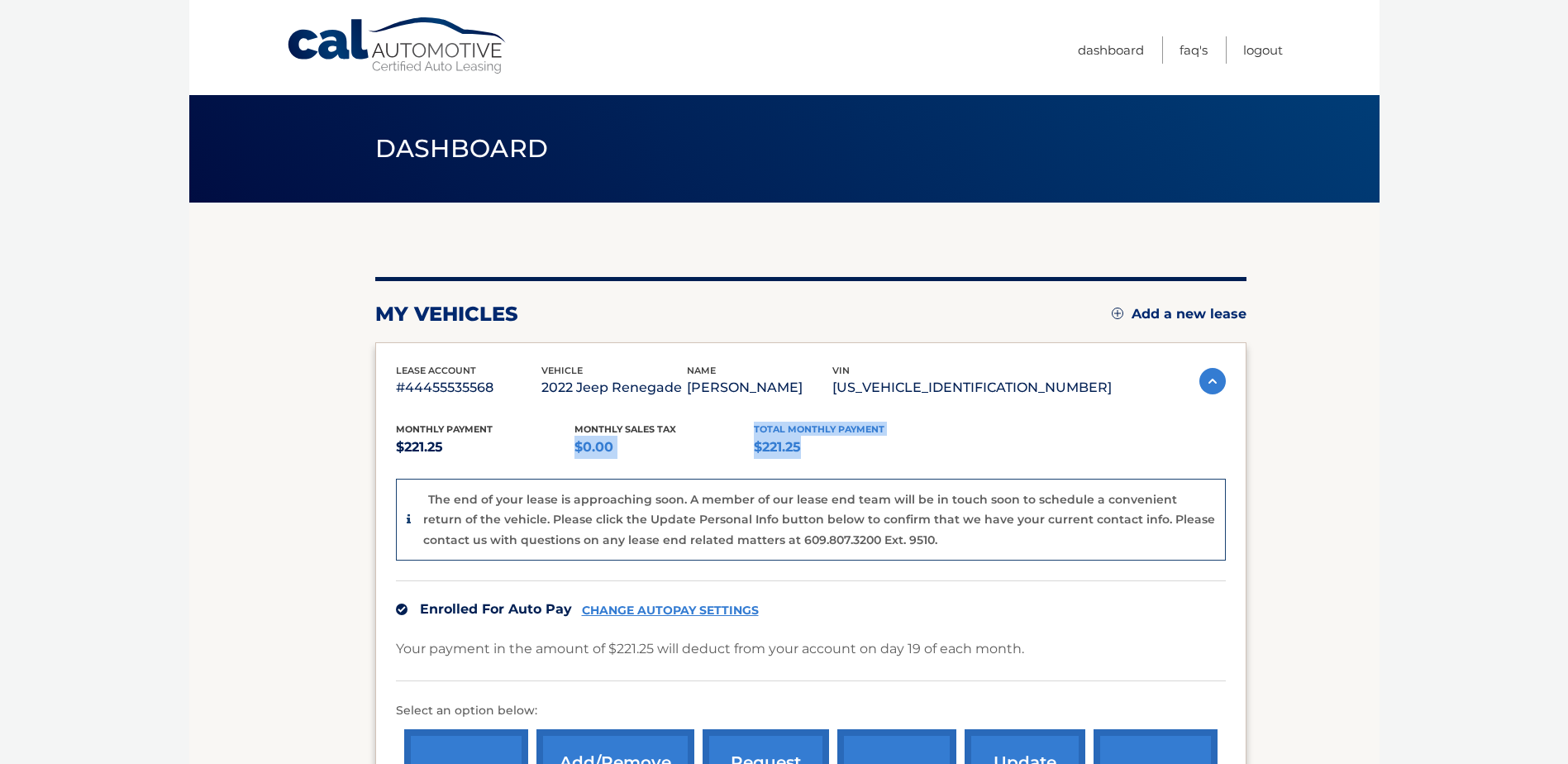
drag, startPoint x: 800, startPoint y: 447, endPoint x: 749, endPoint y: 432, distance: 53.2
click at [749, 432] on div "Monthly Payment $221.25 Monthly sales Tax $0.00 Total Monthly Payment $221.25" at bounding box center [753, 440] width 716 height 37
drag, startPoint x: 749, startPoint y: 432, endPoint x: 760, endPoint y: 440, distance: 13.6
click at [760, 440] on p "$221.25" at bounding box center [843, 447] width 180 height 23
drag, startPoint x: 754, startPoint y: 429, endPoint x: 802, endPoint y: 443, distance: 50.0
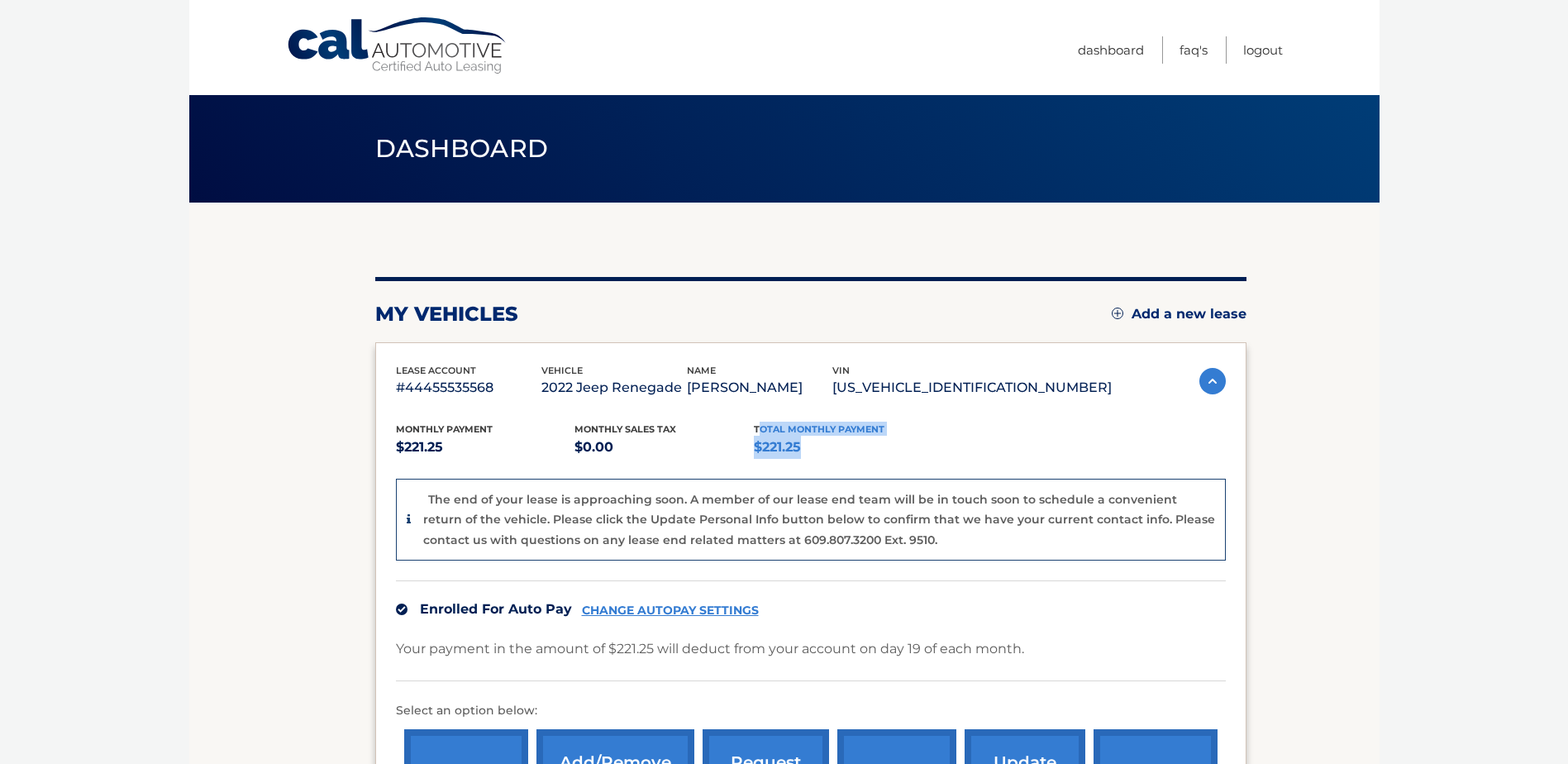
click at [802, 443] on div "Total Monthly Payment $221.25" at bounding box center [843, 440] width 180 height 37
click at [802, 443] on p "$221.25" at bounding box center [843, 447] width 180 height 23
